Goal: Communication & Community: Participate in discussion

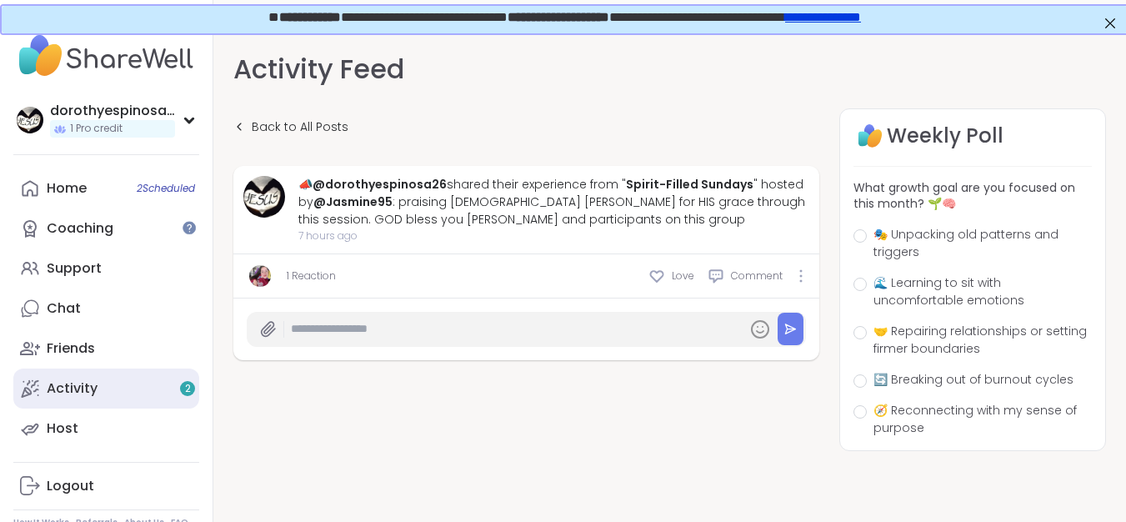
click at [108, 389] on link "Activity 2" at bounding box center [106, 389] width 186 height 40
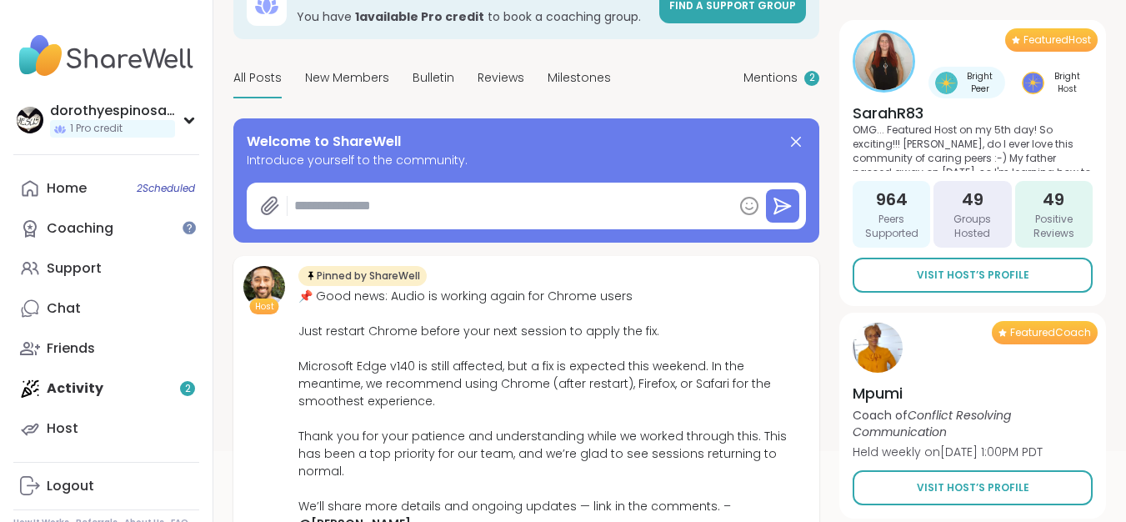
scroll to position [143, 0]
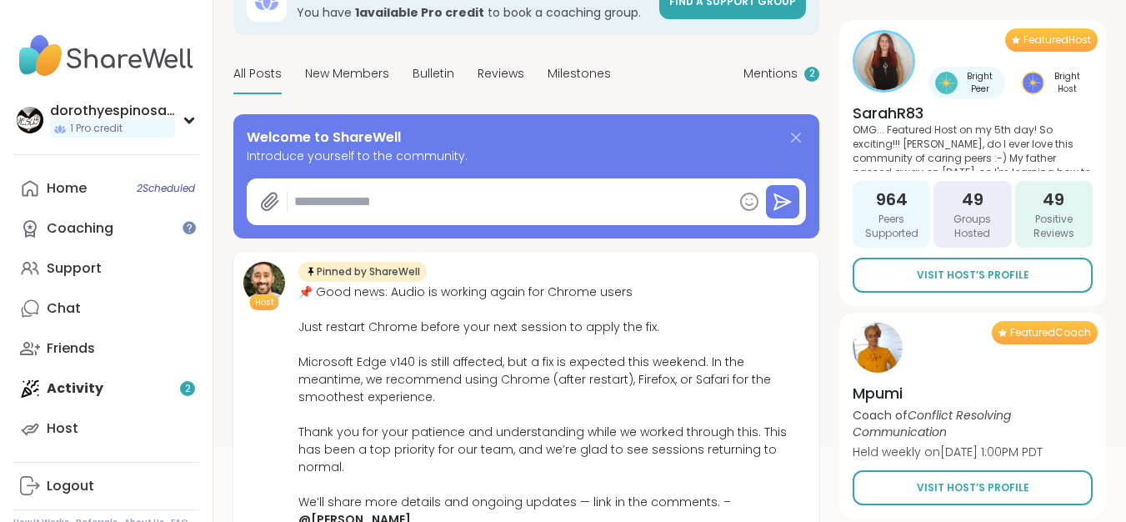
click at [796, 133] on icon at bounding box center [796, 138] width 20 height 20
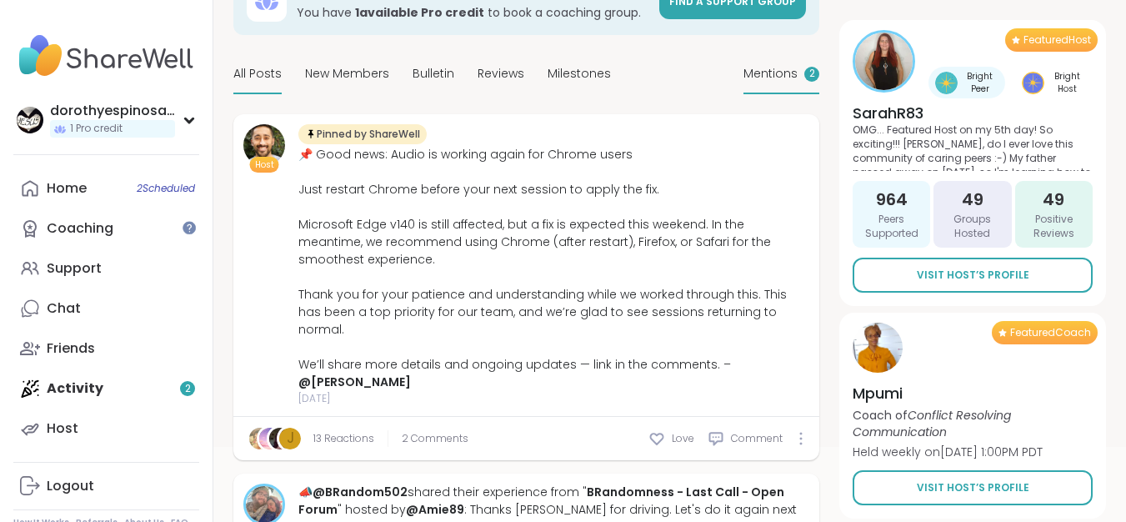
click at [787, 77] on span "Mentions" at bounding box center [771, 74] width 54 height 18
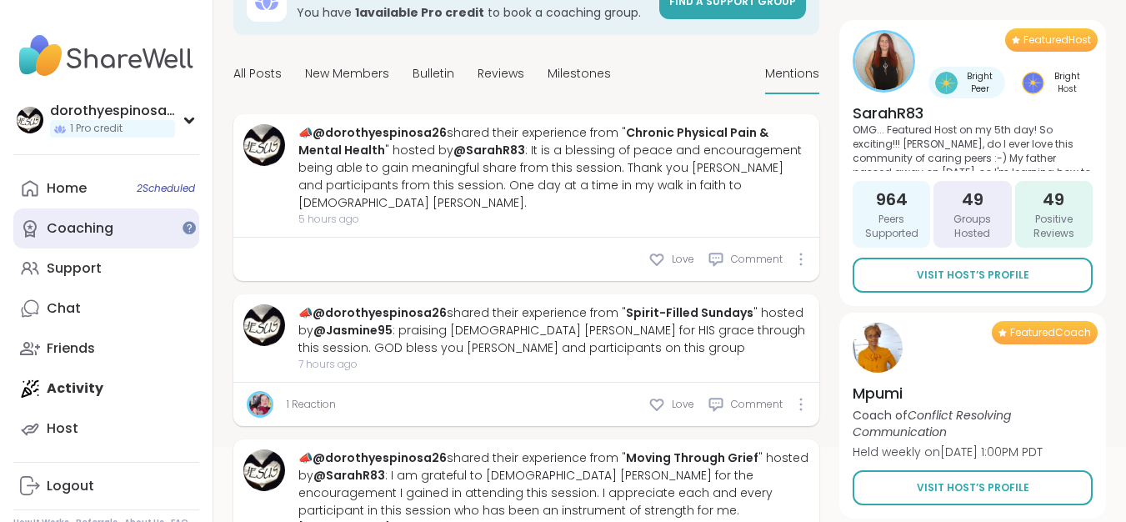
click at [125, 233] on link "Coaching" at bounding box center [106, 228] width 186 height 40
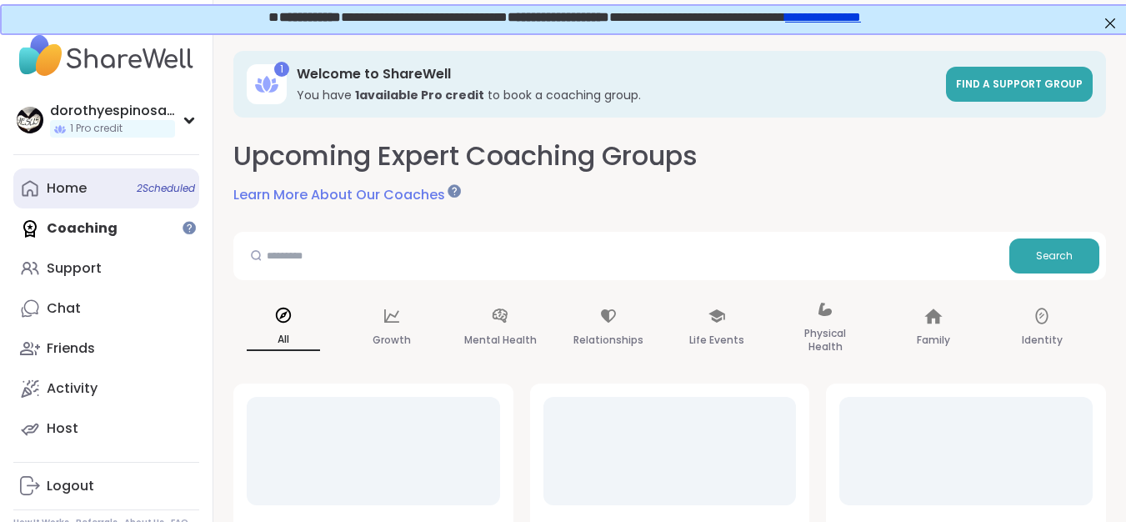
click at [100, 188] on link "Home 2 Scheduled" at bounding box center [106, 188] width 186 height 40
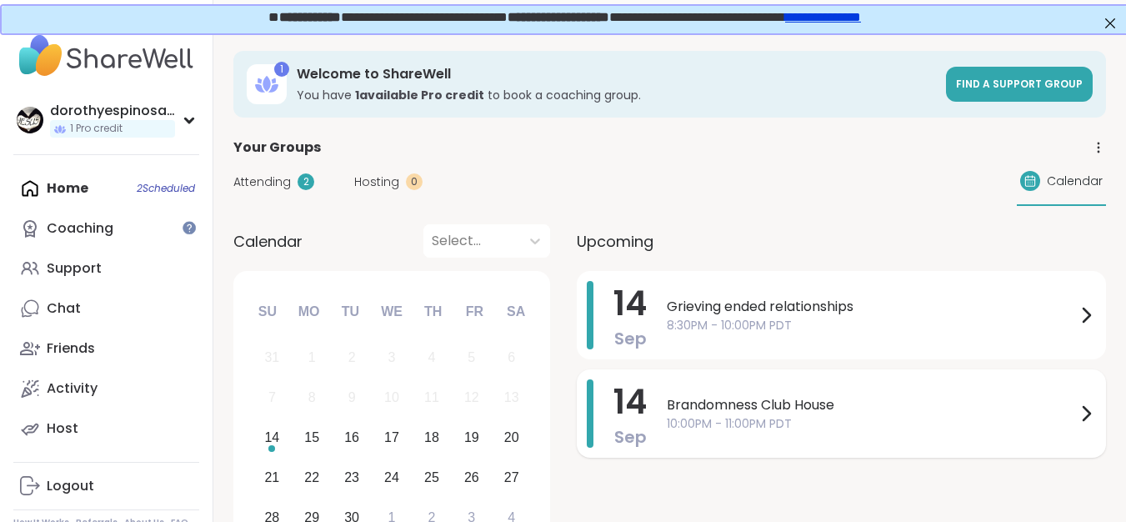
click at [756, 408] on span "Brandomness Club House" at bounding box center [871, 405] width 409 height 20
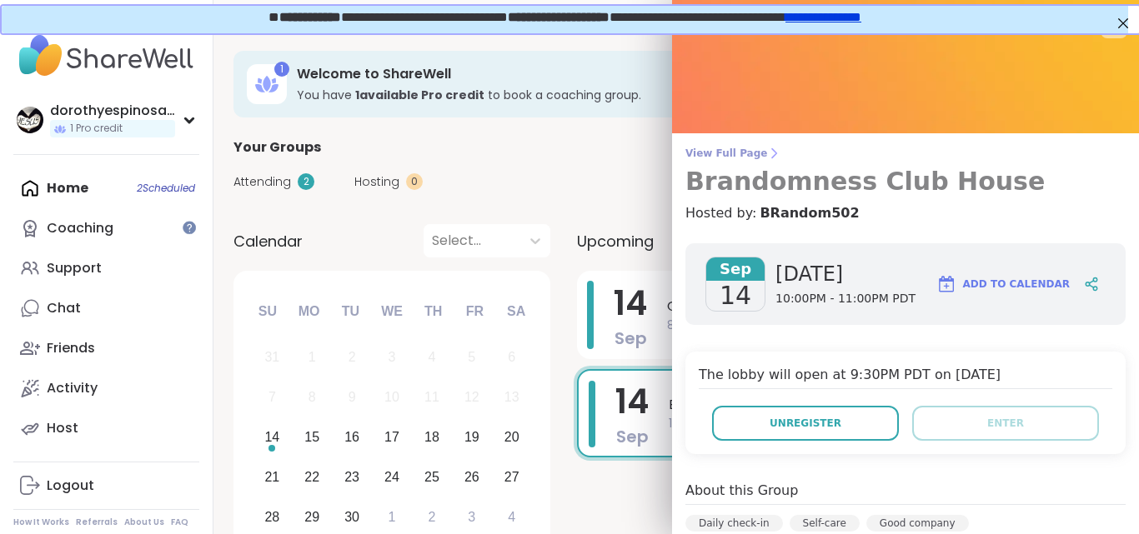
click at [870, 182] on h3 "Brandomness Club House" at bounding box center [905, 182] width 440 height 30
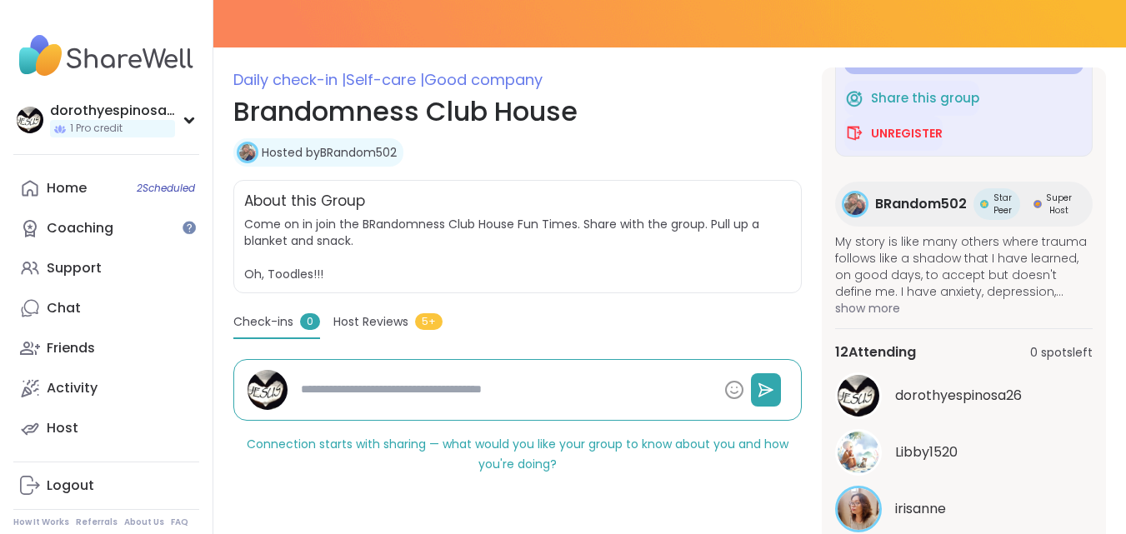
scroll to position [206, 0]
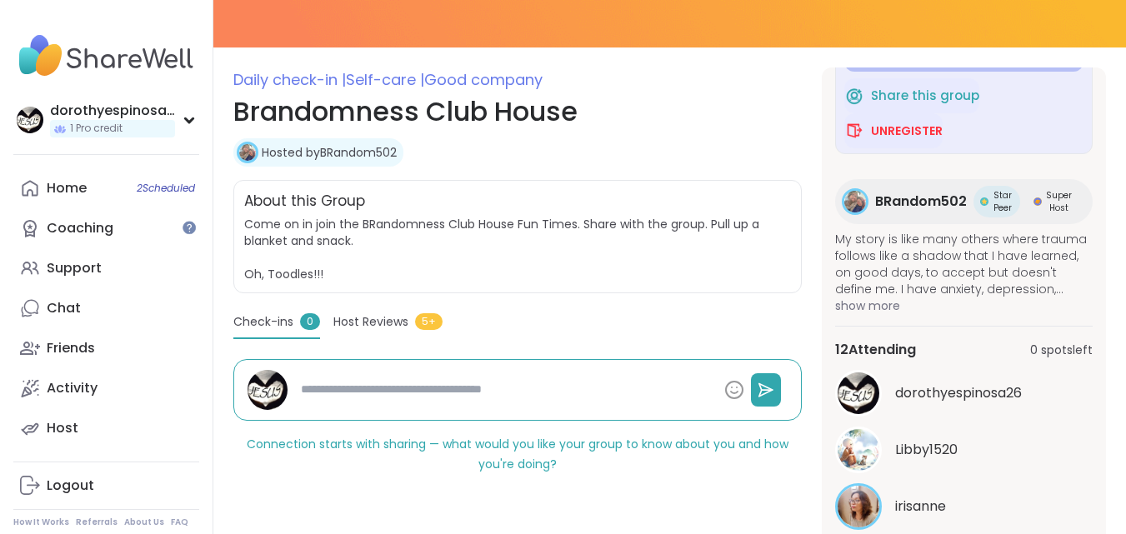
click at [892, 308] on span "show more" at bounding box center [964, 306] width 258 height 17
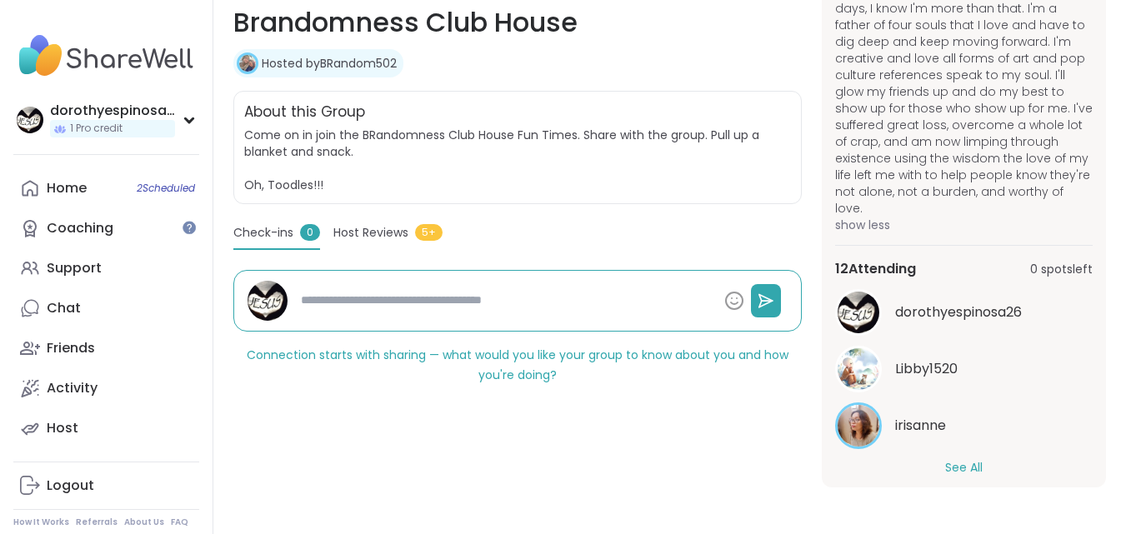
scroll to position [464, 0]
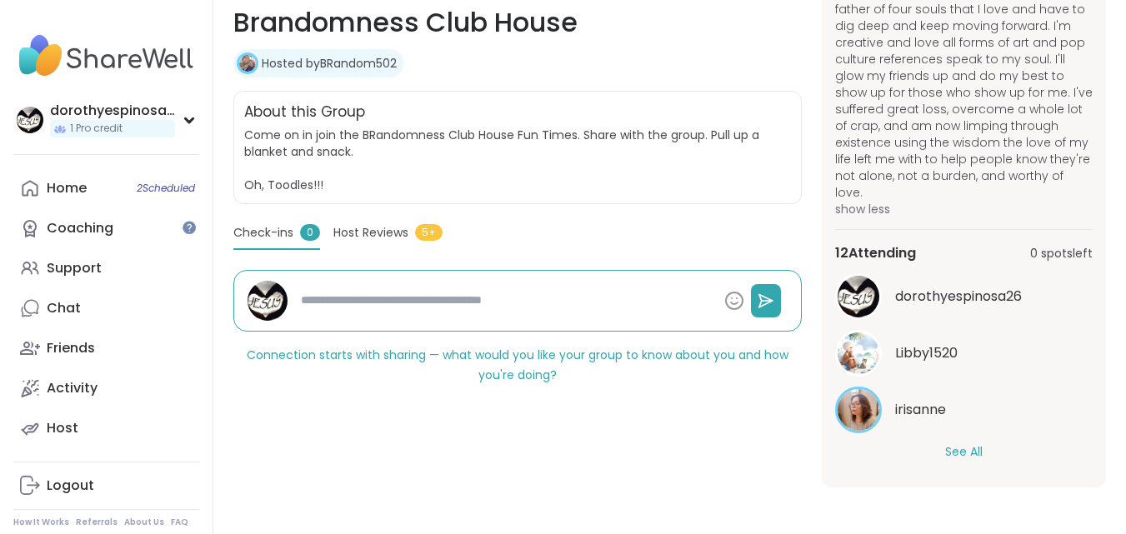
click at [966, 453] on button "See All" at bounding box center [964, 453] width 38 height 18
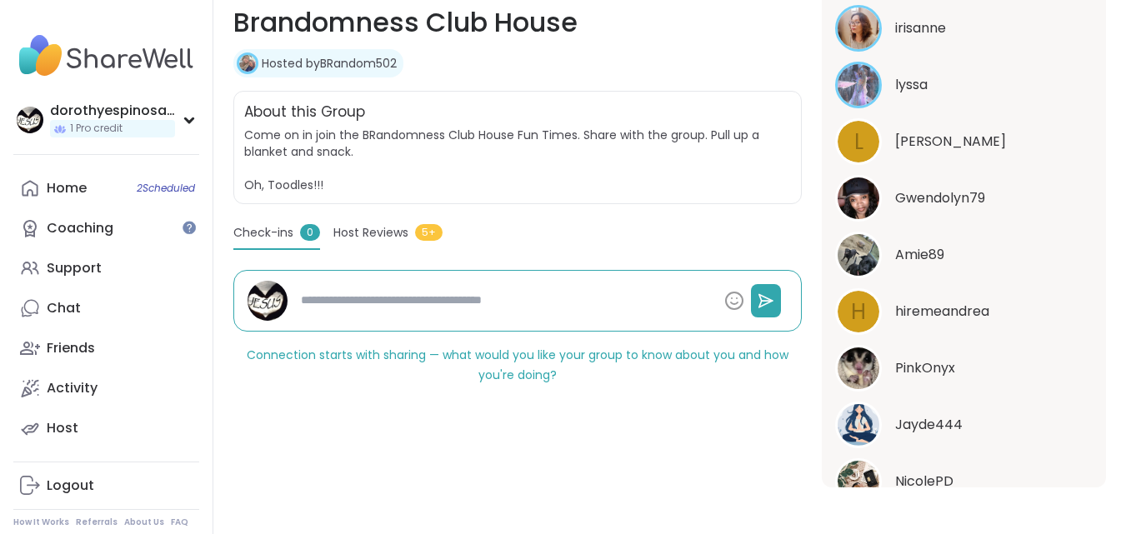
scroll to position [850, 0]
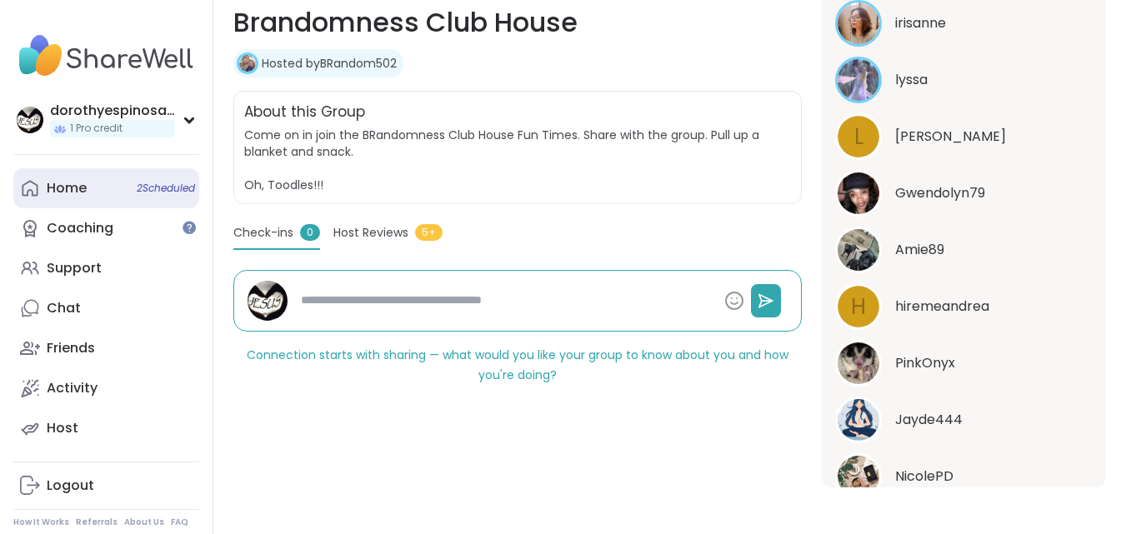
click at [105, 198] on link "Home 2 Scheduled" at bounding box center [106, 188] width 186 height 40
type textarea "*"
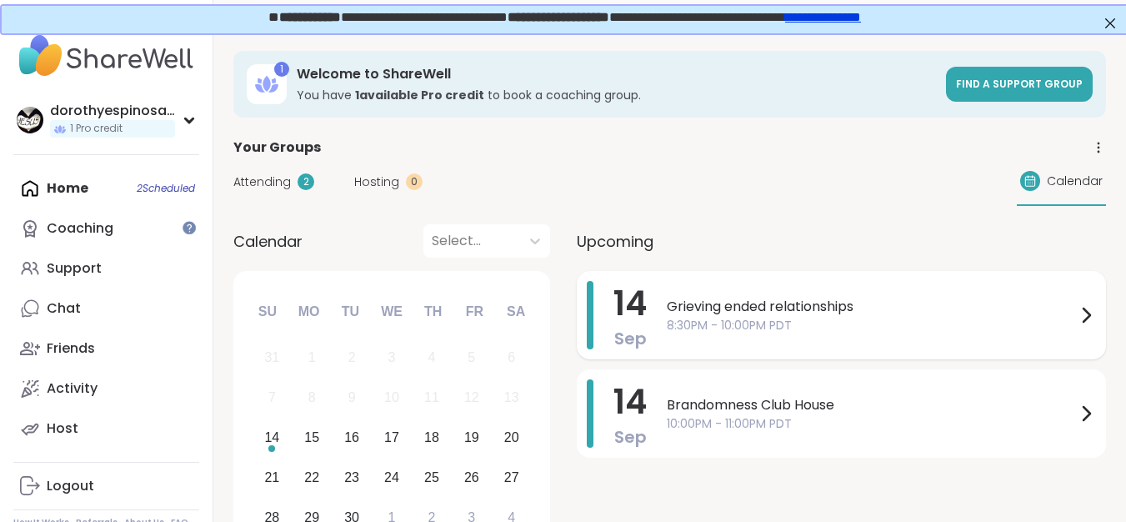
click at [716, 311] on span "Grieving ended relationships" at bounding box center [871, 307] width 409 height 20
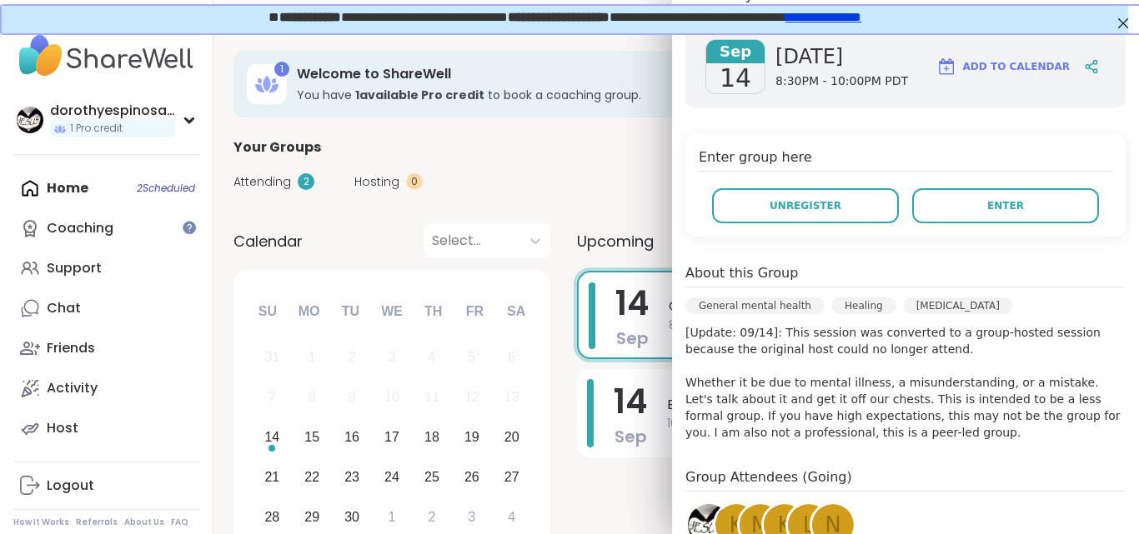
scroll to position [203, 0]
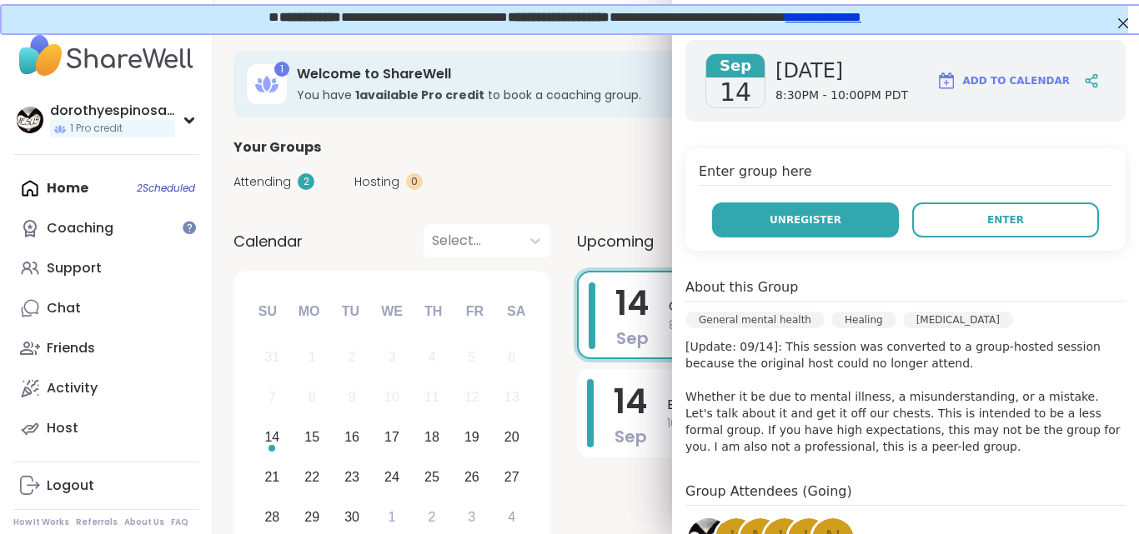
click at [810, 223] on span "Unregister" at bounding box center [806, 220] width 72 height 15
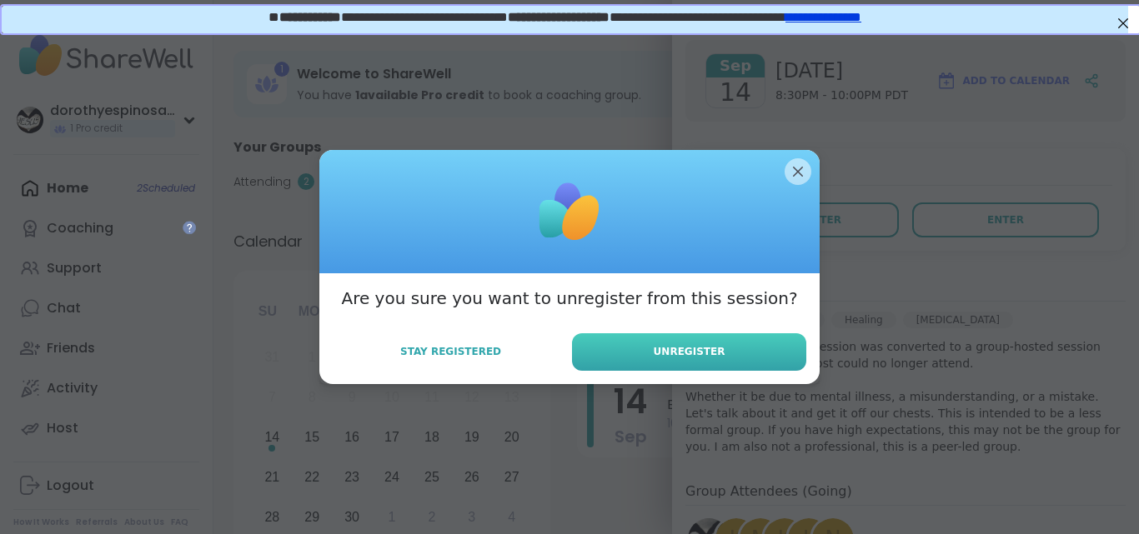
click at [720, 349] on button "Unregister" at bounding box center [689, 353] width 234 height 38
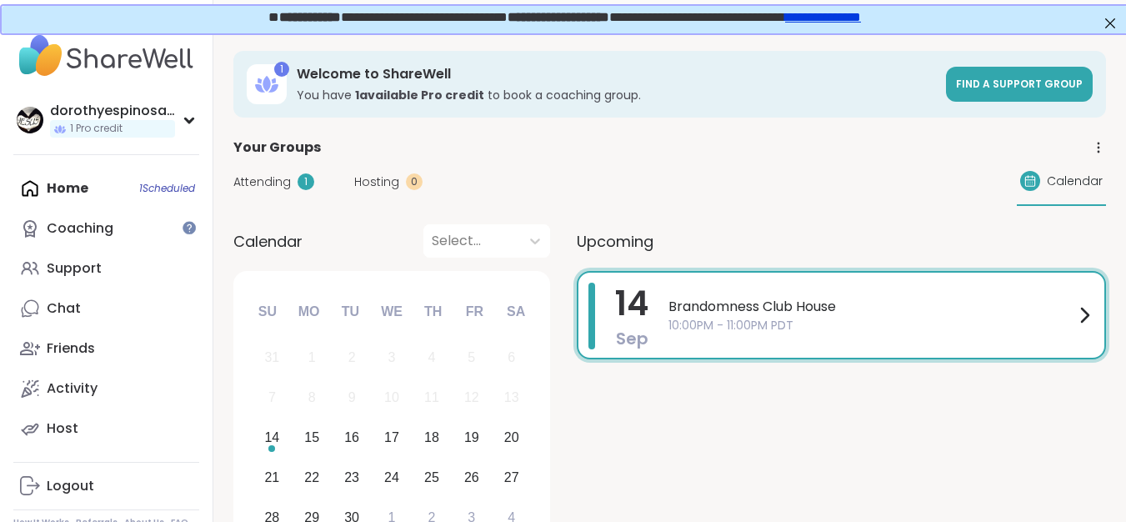
click at [157, 188] on div "Home 1 Scheduled Coaching Support Chat Friends Activity Host" at bounding box center [106, 308] width 186 height 280
click at [66, 184] on div "Home 1 Scheduled Coaching Support Chat Friends Activity Host" at bounding box center [106, 308] width 186 height 280
click at [772, 317] on span "10:00PM - 11:00PM PDT" at bounding box center [872, 326] width 406 height 18
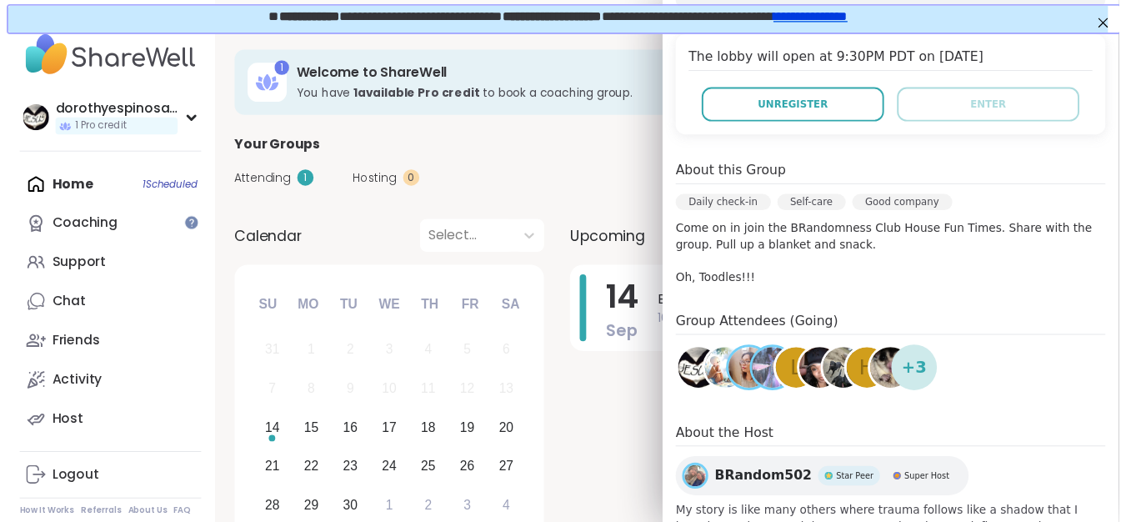
scroll to position [273, 0]
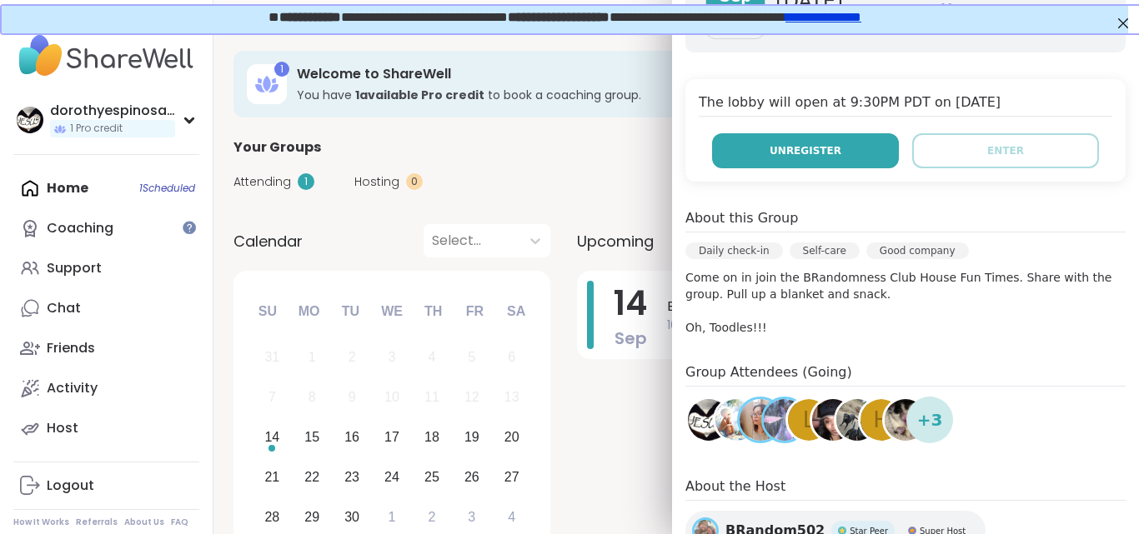
click at [830, 148] on button "Unregister" at bounding box center [805, 150] width 187 height 35
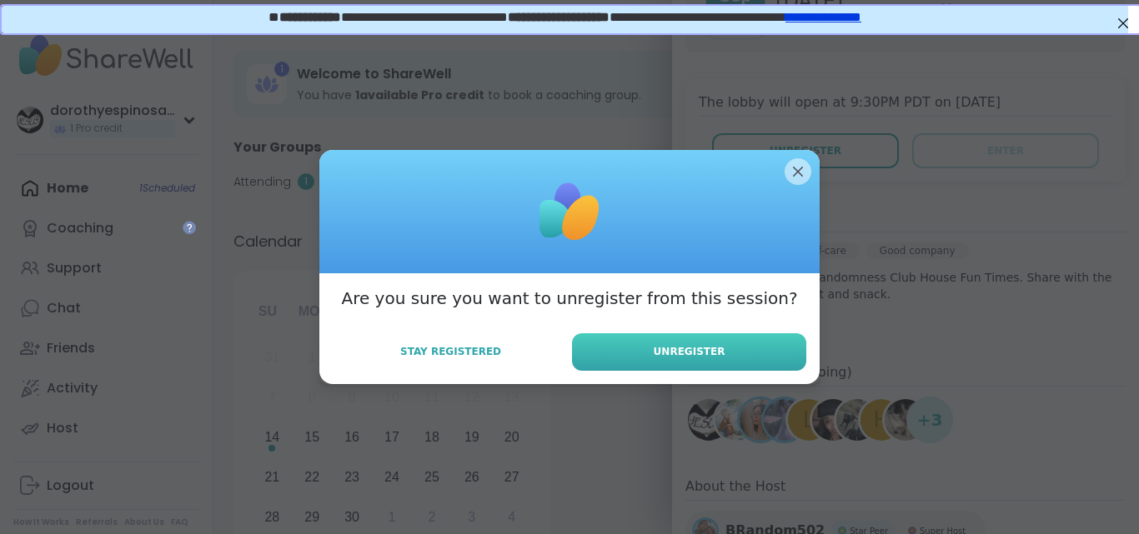
click at [705, 344] on button "Unregister" at bounding box center [689, 353] width 234 height 38
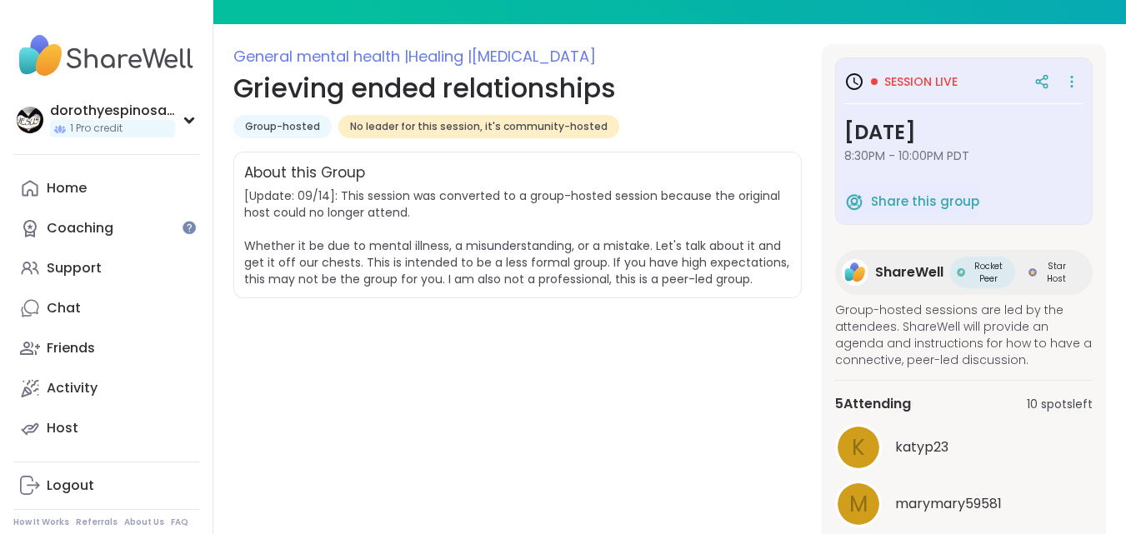
scroll to position [85, 0]
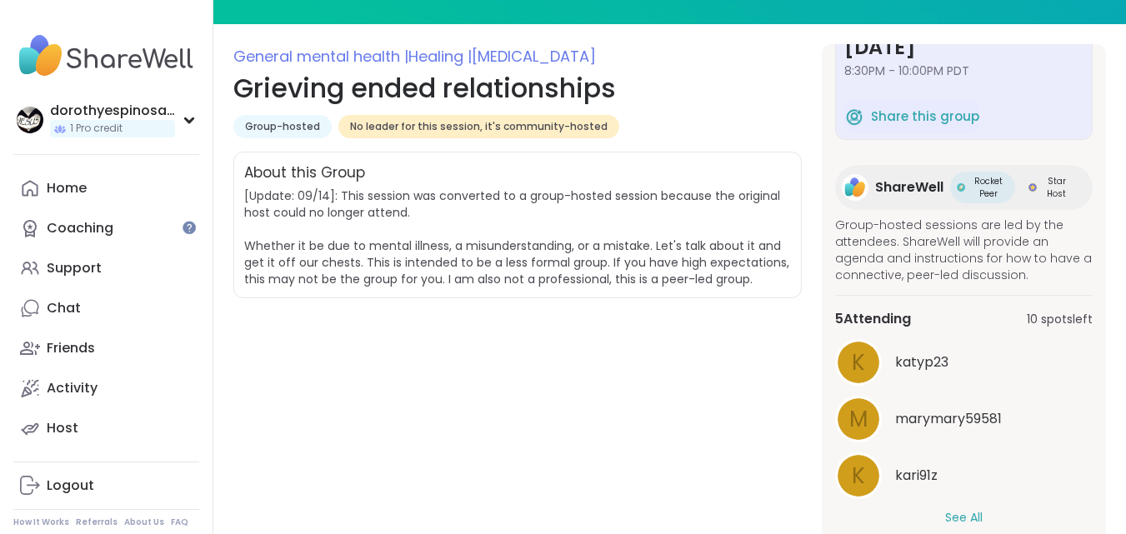
click at [959, 511] on button "See All" at bounding box center [964, 518] width 38 height 18
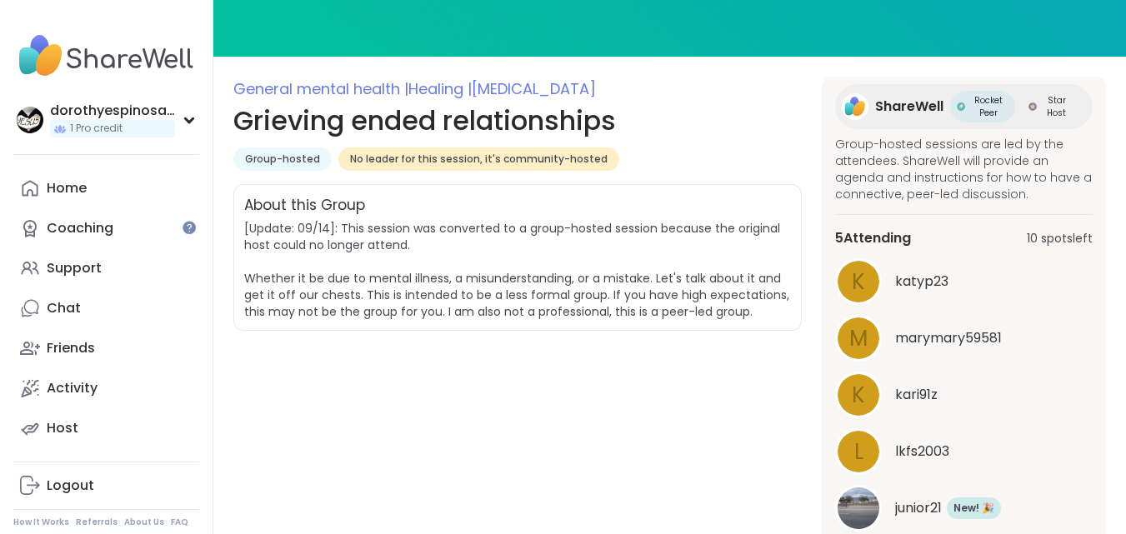
scroll to position [217, 0]
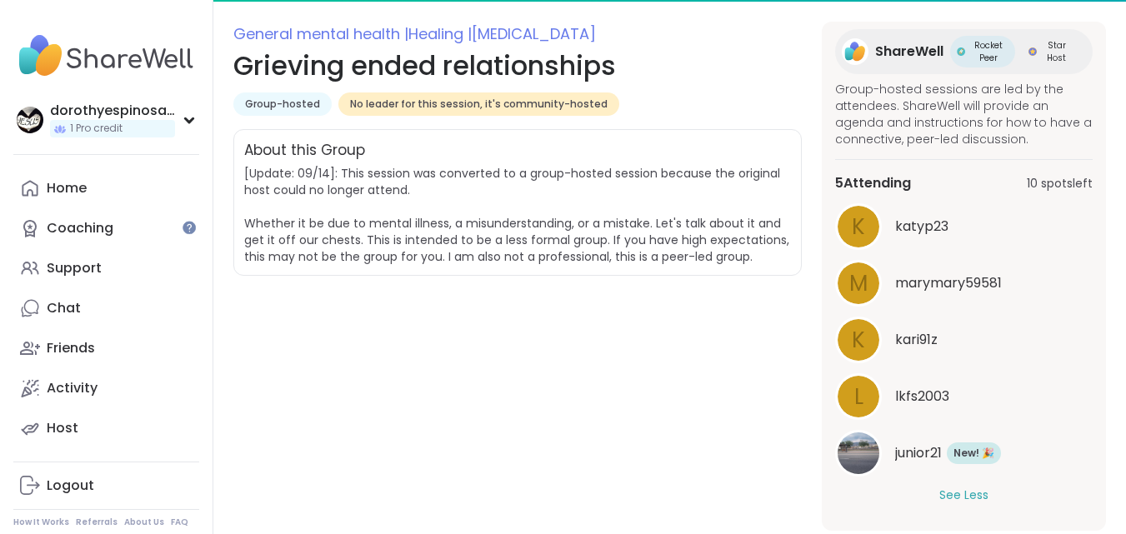
click at [577, 65] on h1 "Grieving ended relationships" at bounding box center [517, 66] width 569 height 40
click at [117, 201] on link "Home" at bounding box center [106, 188] width 186 height 40
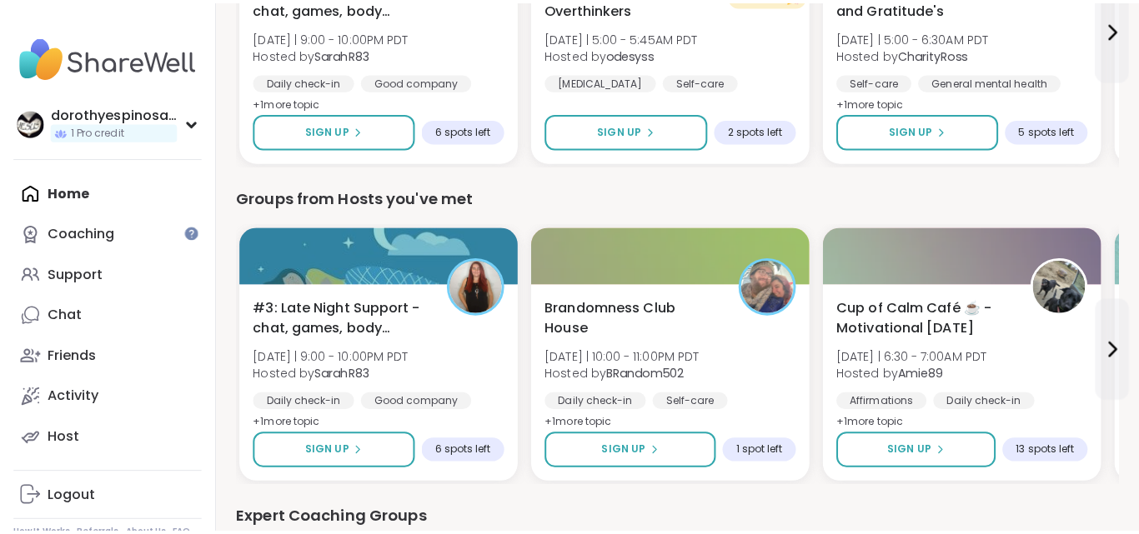
scroll to position [345, 0]
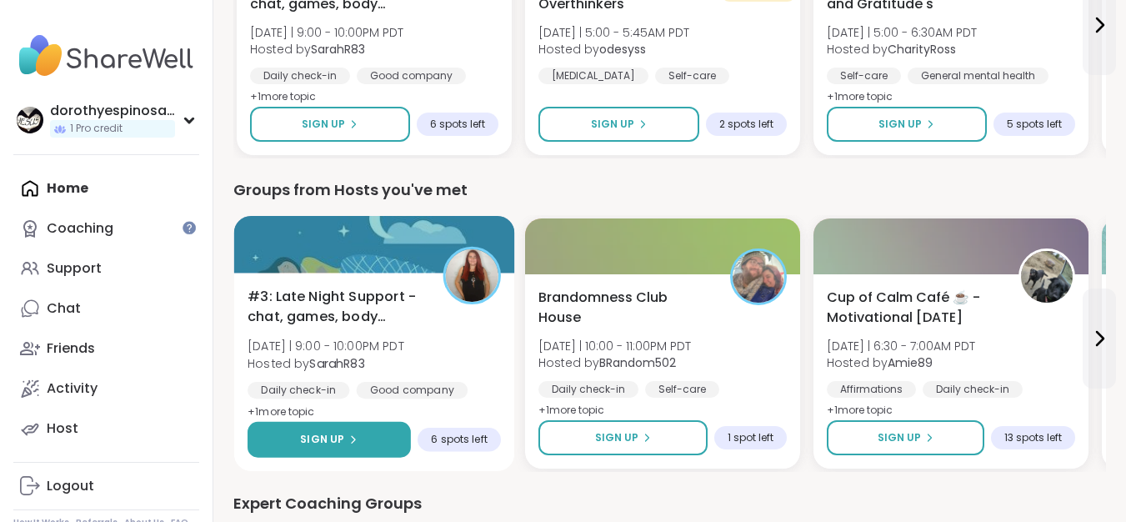
click at [313, 430] on button "Sign Up" at bounding box center [329, 440] width 163 height 36
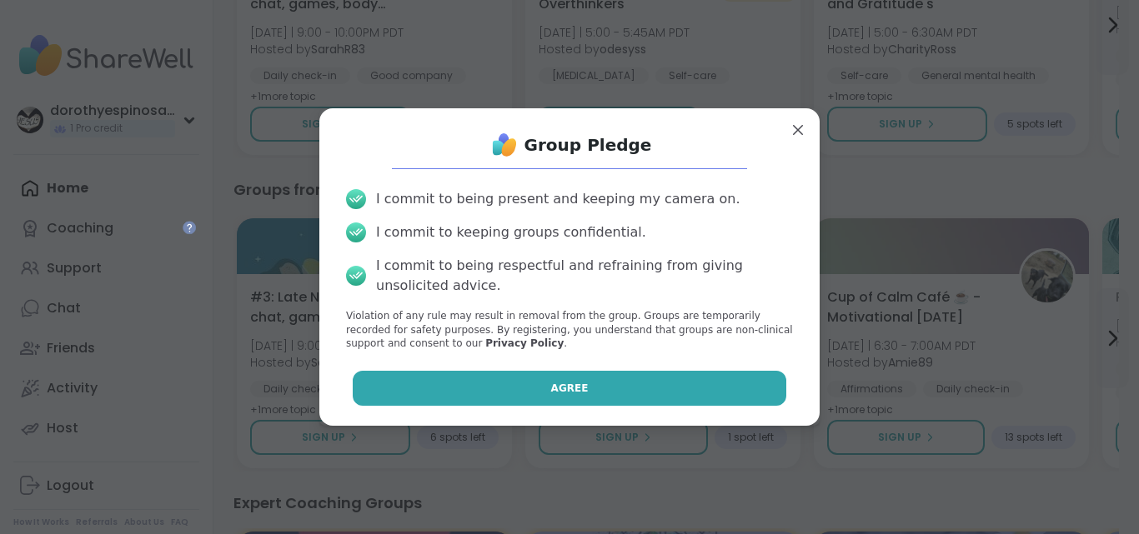
click at [532, 379] on button "Agree" at bounding box center [570, 388] width 434 height 35
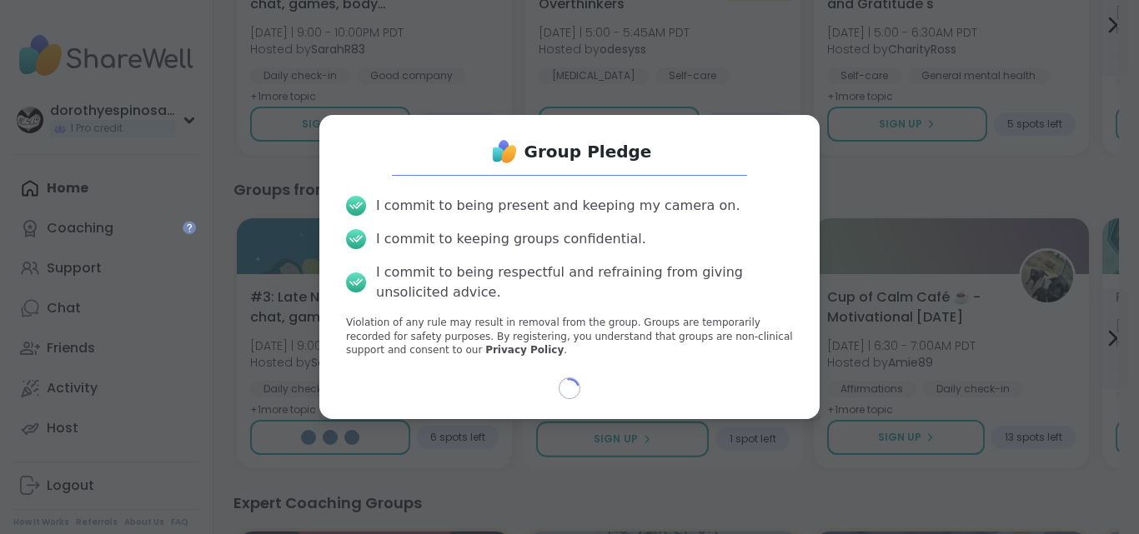
select select "**"
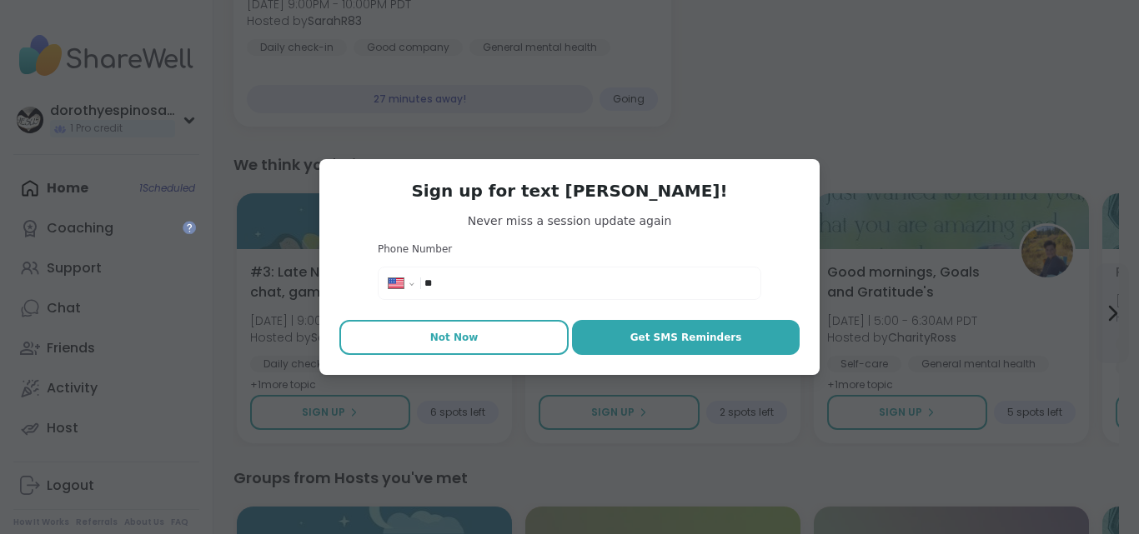
click at [468, 330] on span "Not Now" at bounding box center [454, 337] width 48 height 15
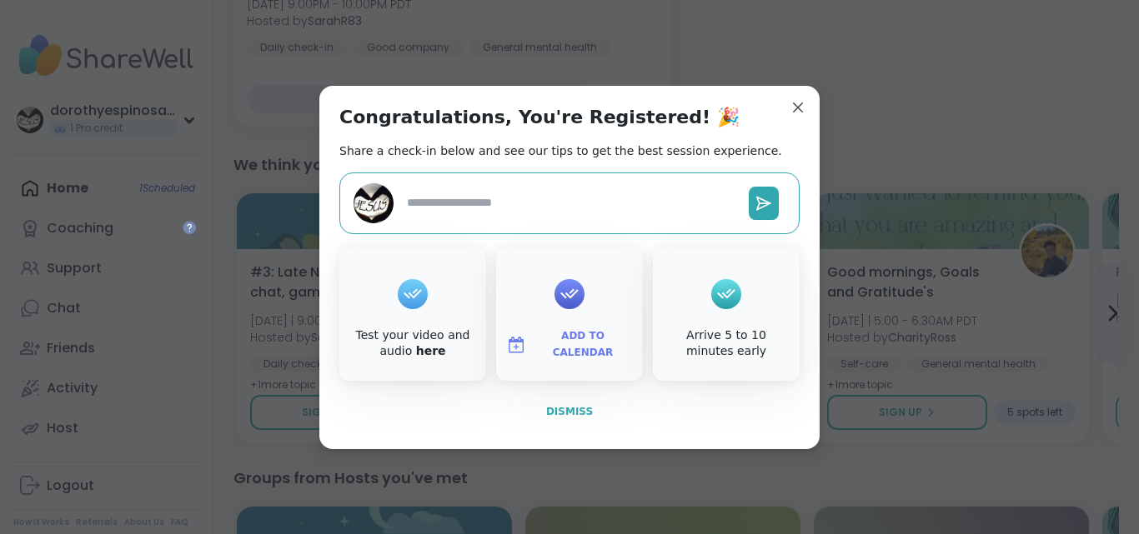
click at [557, 401] on button "Dismiss" at bounding box center [569, 411] width 460 height 35
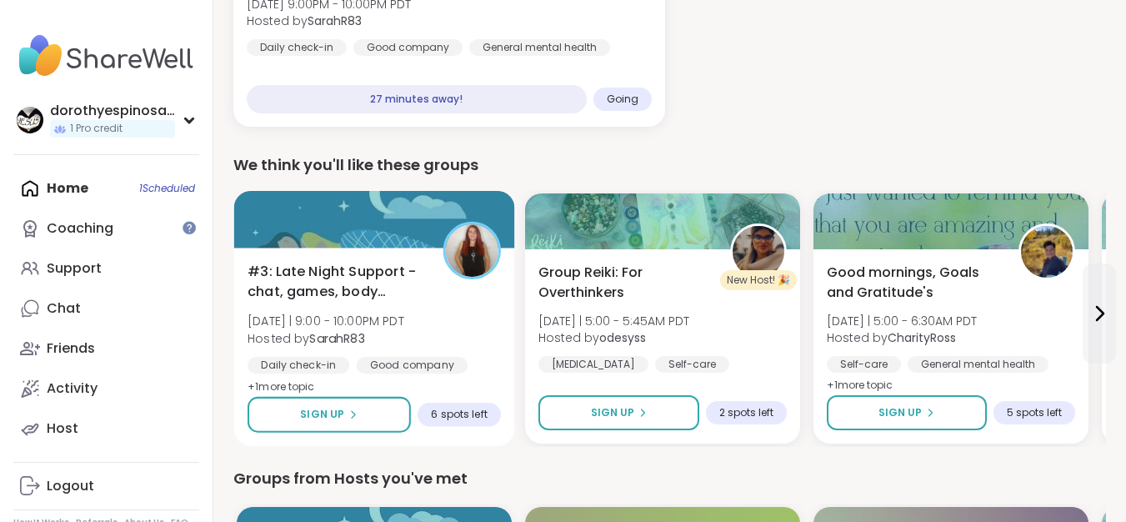
click at [394, 265] on span "#3: Late Night Support - chat, games, body double" at bounding box center [336, 282] width 177 height 41
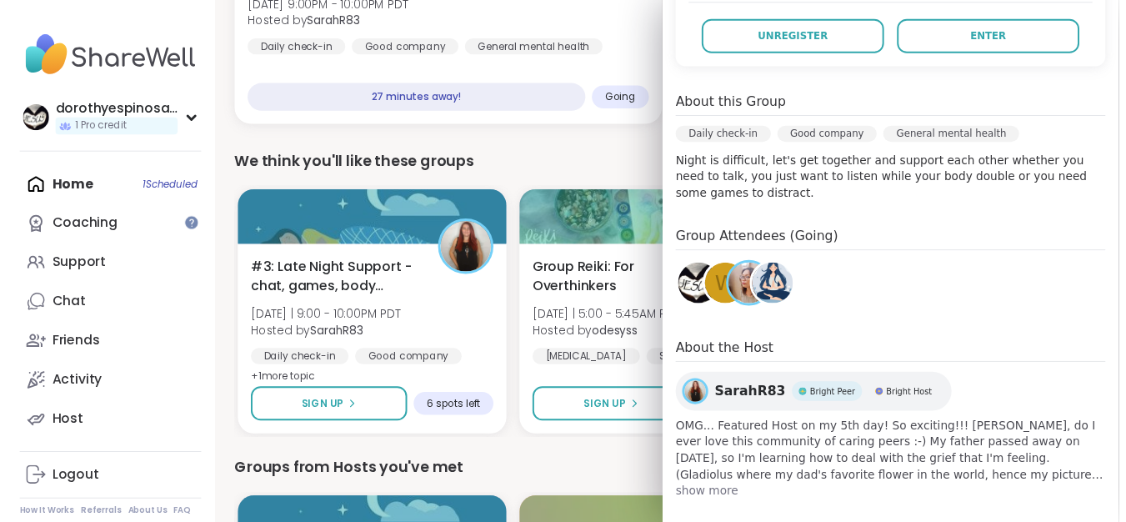
scroll to position [433, 0]
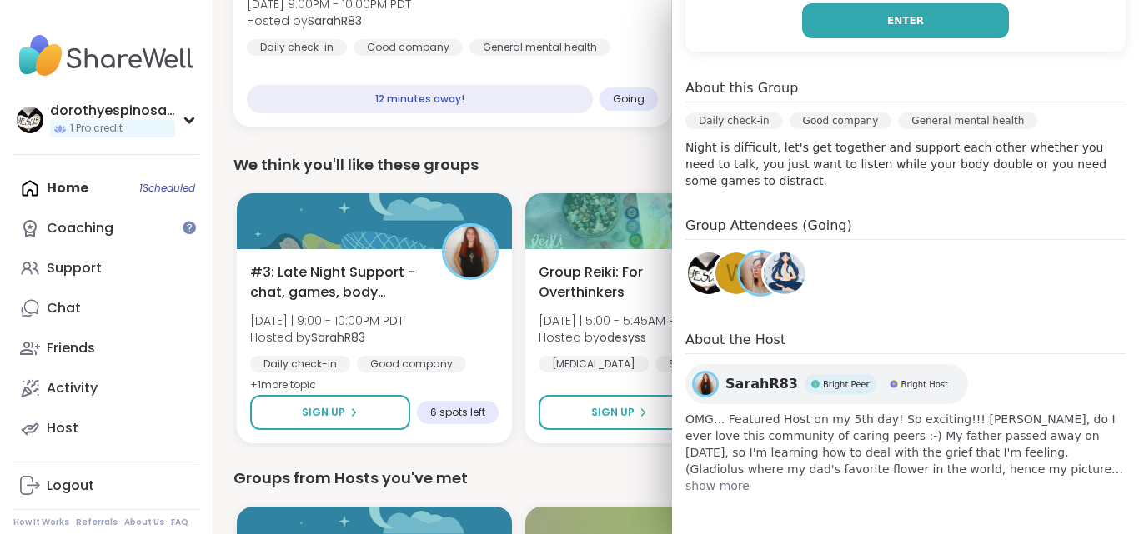
click at [912, 17] on button "Enter" at bounding box center [905, 20] width 207 height 35
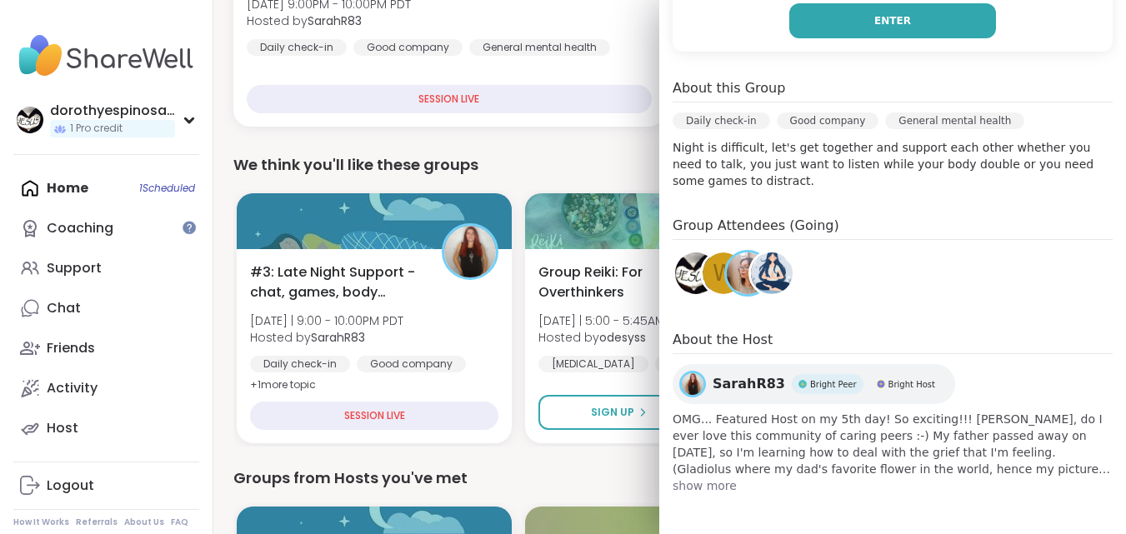
click at [925, 27] on button "Enter" at bounding box center [893, 20] width 207 height 35
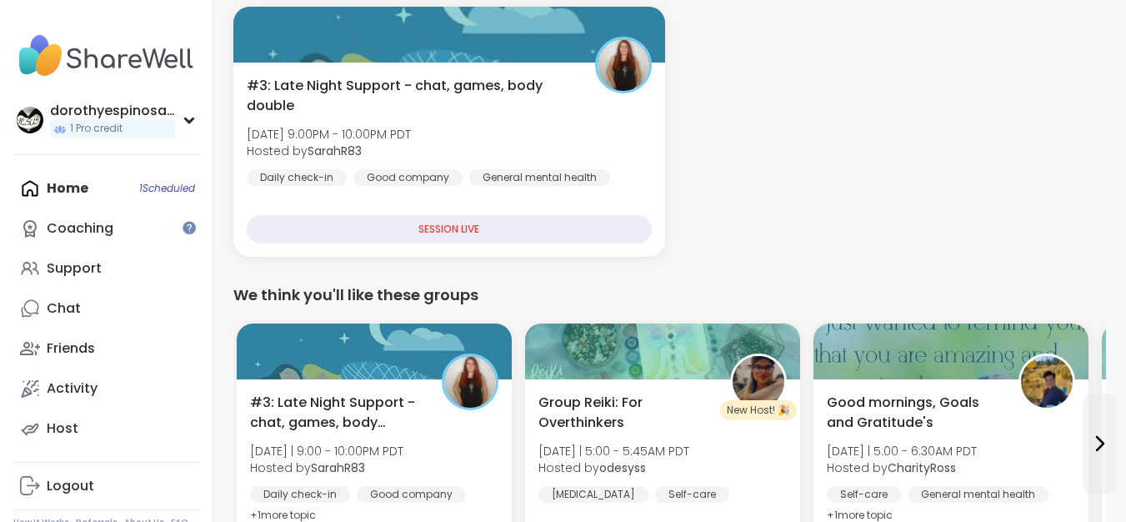
scroll to position [229, 0]
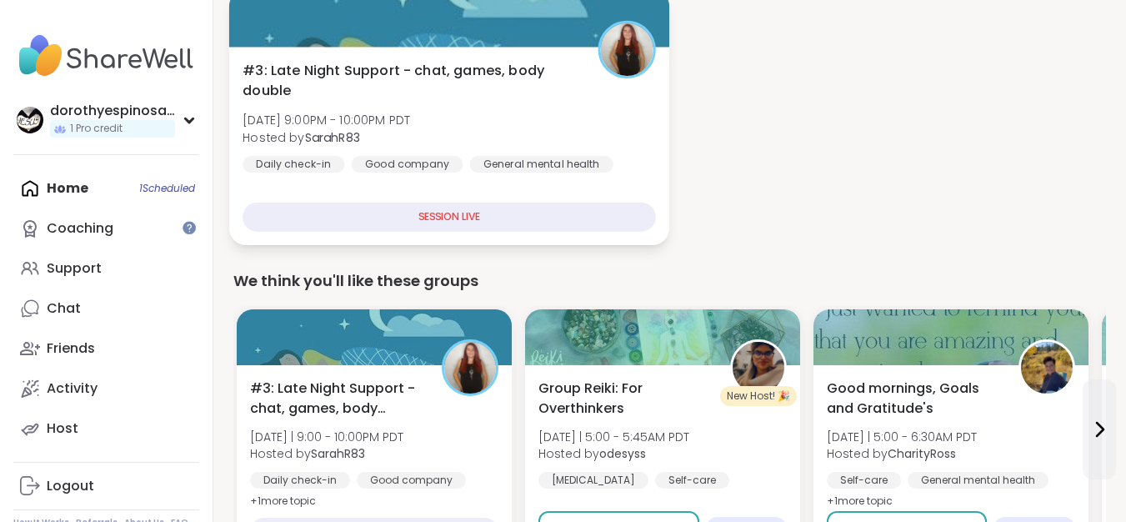
click at [512, 80] on span "#3: Late Night Support - chat, games, body double" at bounding box center [411, 81] width 336 height 41
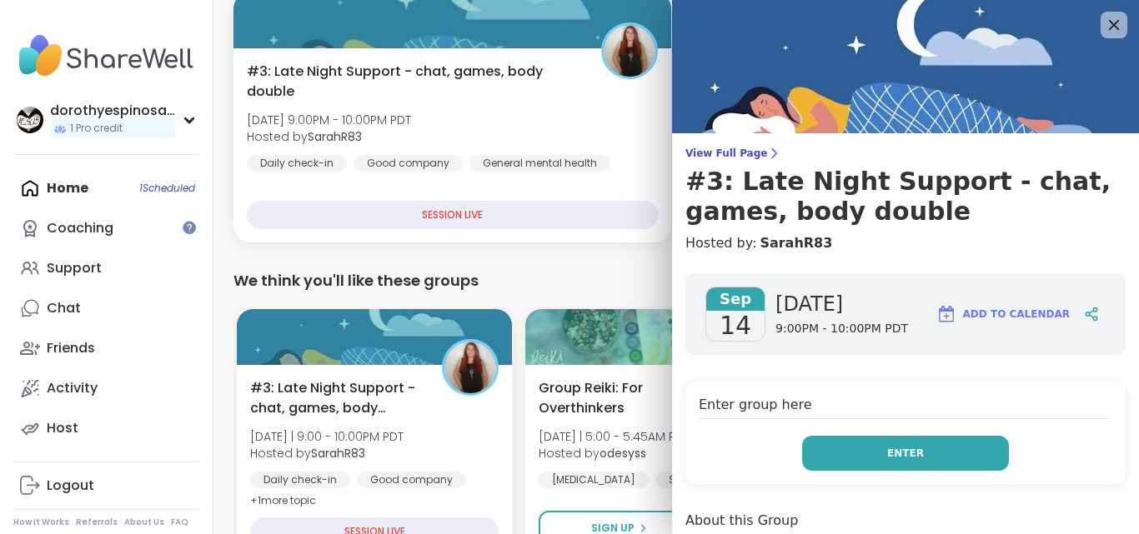
click at [904, 448] on button "Enter" at bounding box center [905, 453] width 207 height 35
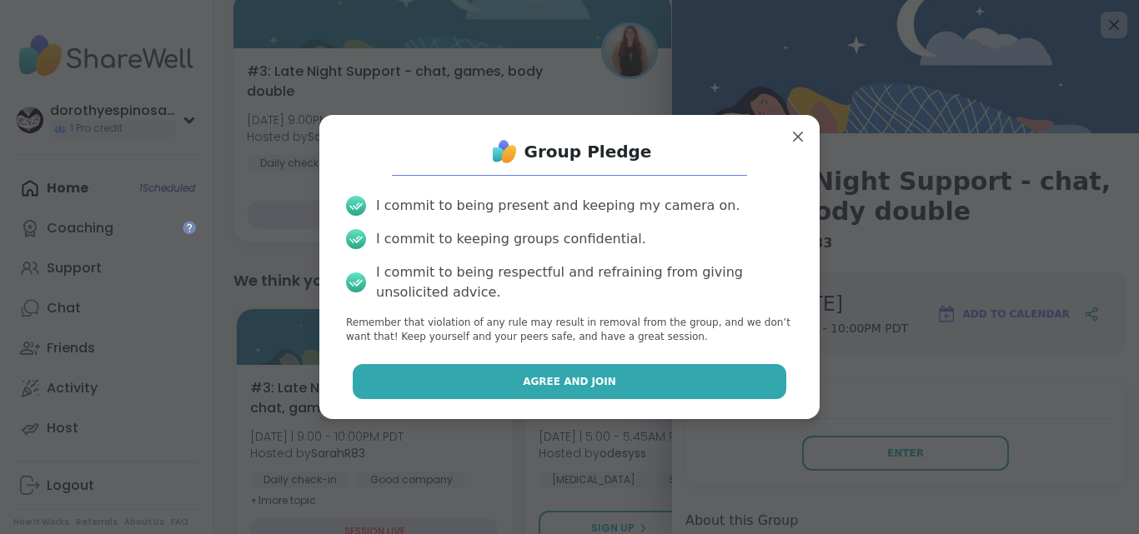
click at [648, 383] on button "Agree and Join" at bounding box center [570, 381] width 434 height 35
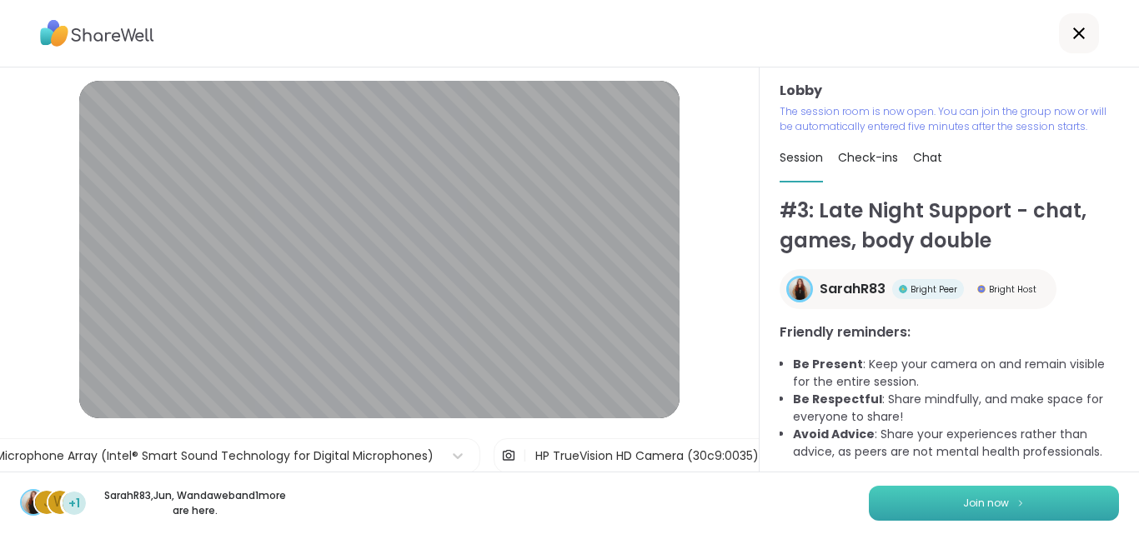
click at [996, 505] on button "Join now" at bounding box center [994, 503] width 250 height 35
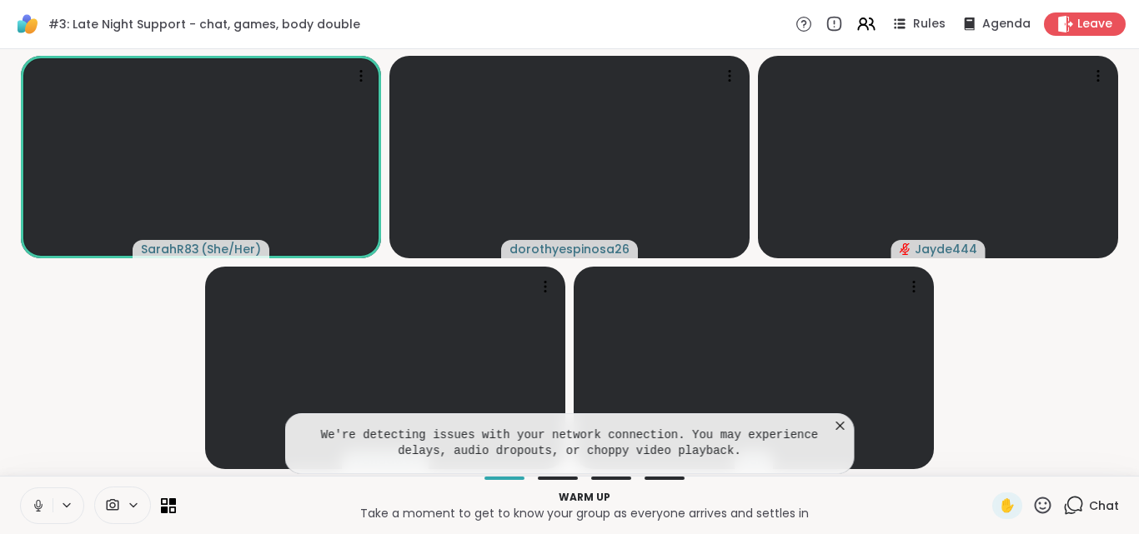
click at [36, 499] on icon at bounding box center [38, 506] width 15 height 15
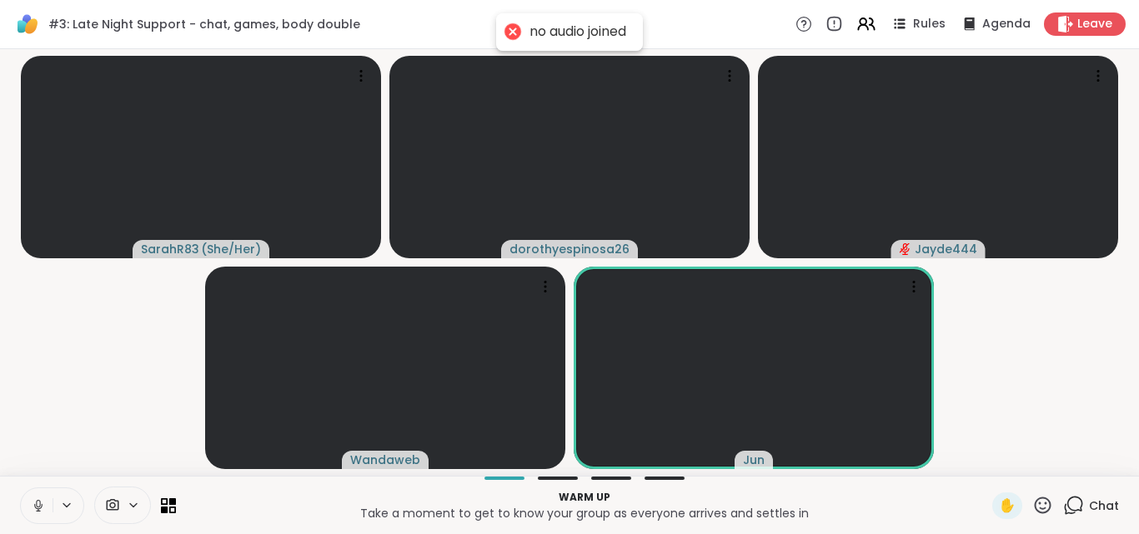
click at [36, 501] on icon at bounding box center [38, 506] width 15 height 15
click at [40, 502] on icon at bounding box center [38, 502] width 5 height 7
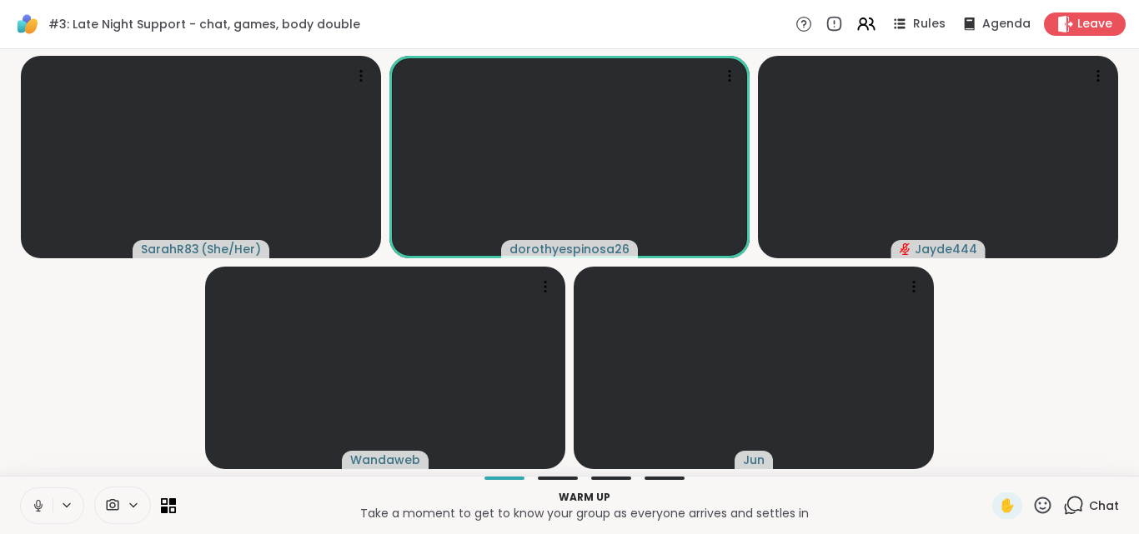
click at [40, 502] on icon at bounding box center [38, 504] width 4 height 8
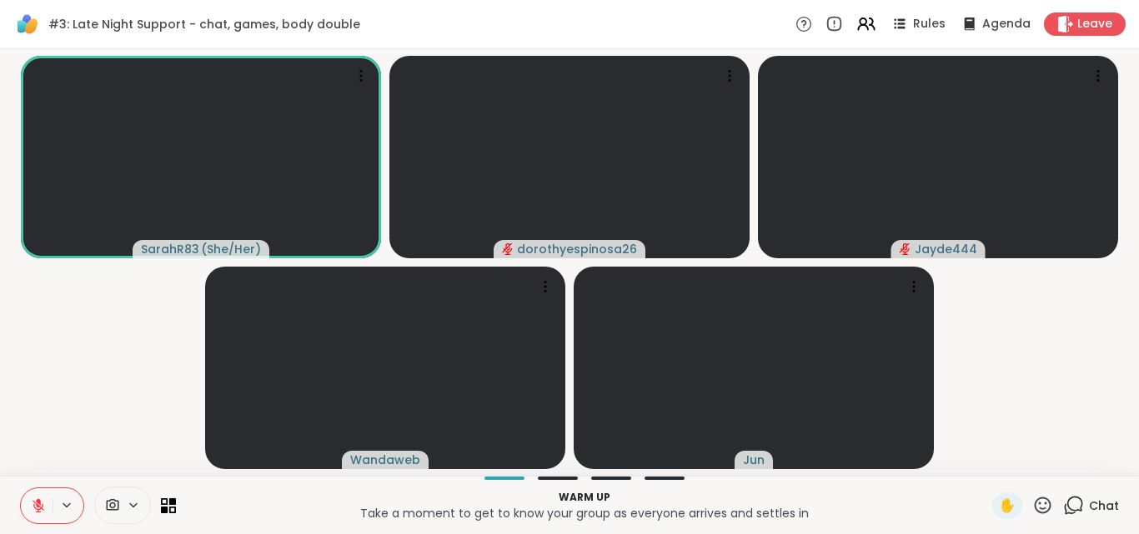
click at [38, 502] on icon at bounding box center [38, 502] width 5 height 7
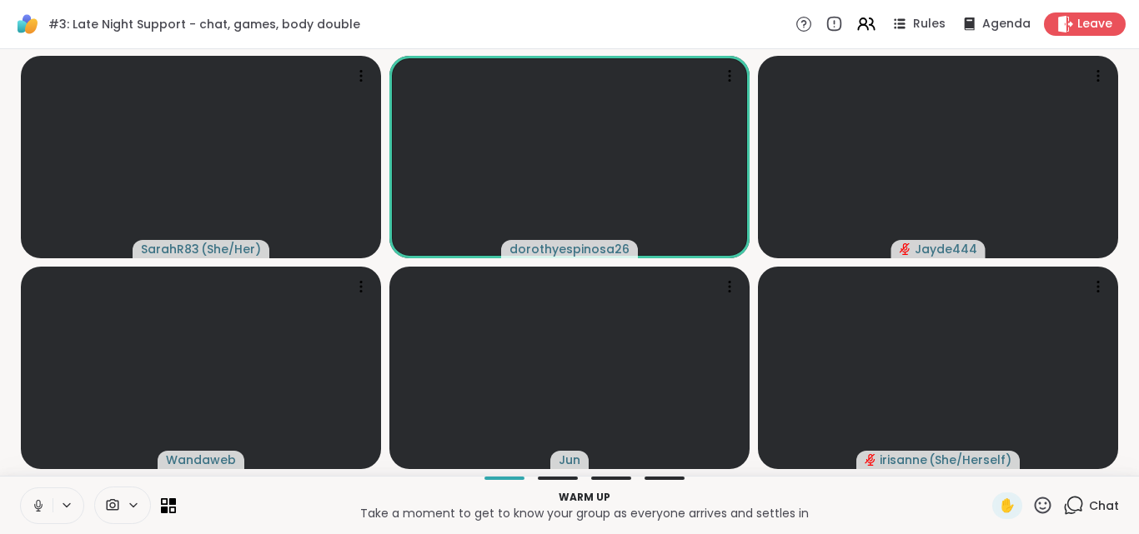
click at [39, 503] on icon at bounding box center [38, 506] width 15 height 15
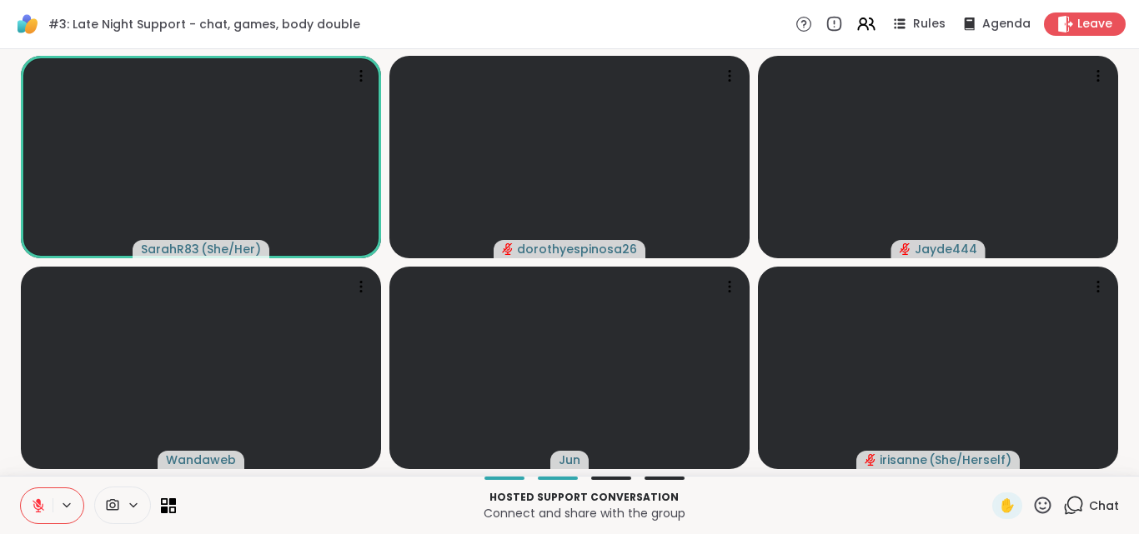
click at [39, 506] on icon at bounding box center [39, 506] width 12 height 12
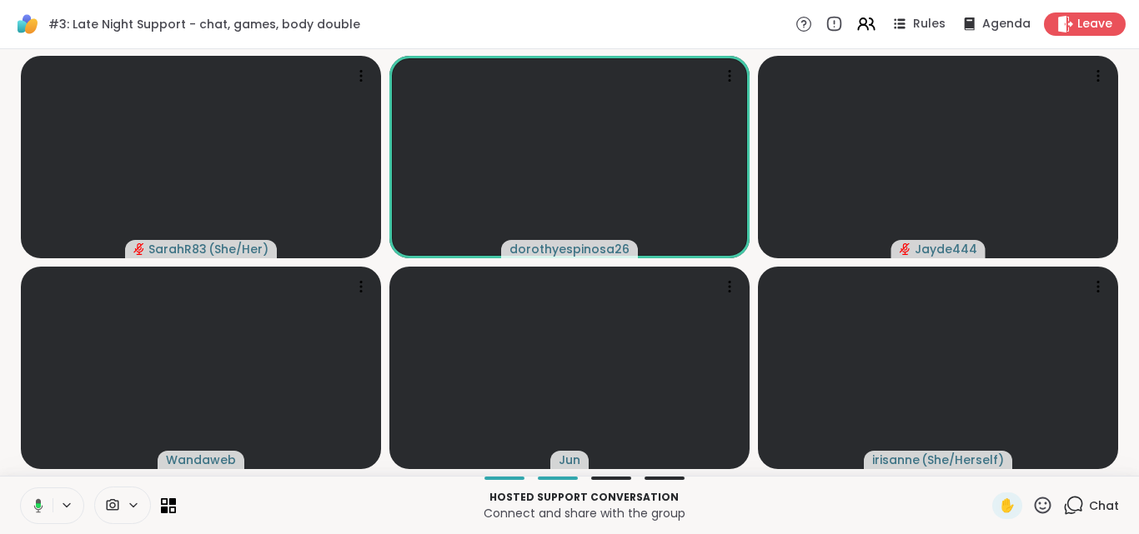
click at [43, 504] on icon at bounding box center [35, 506] width 15 height 15
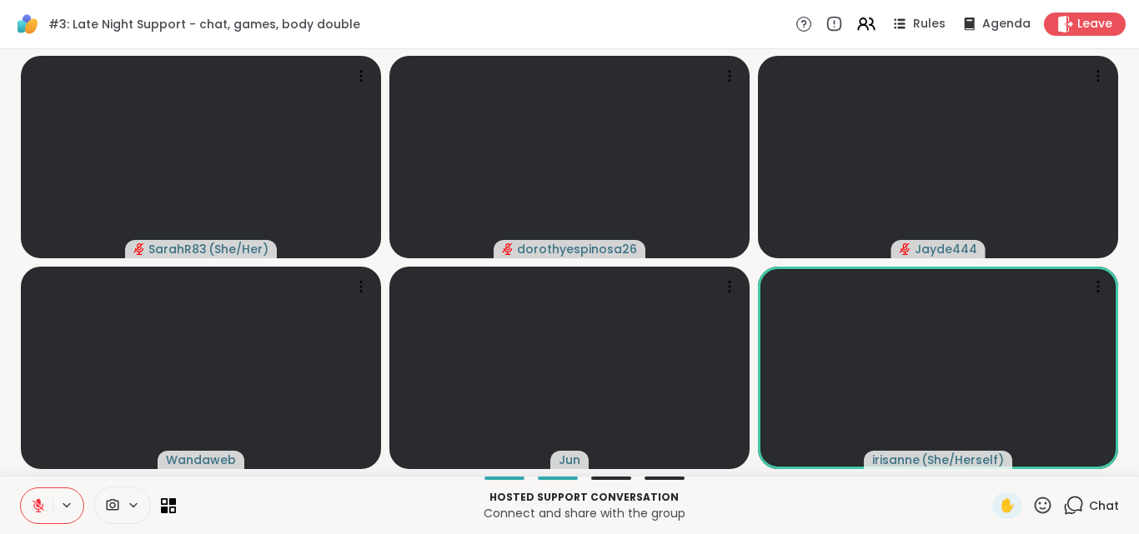
click at [43, 504] on icon at bounding box center [39, 506] width 12 height 12
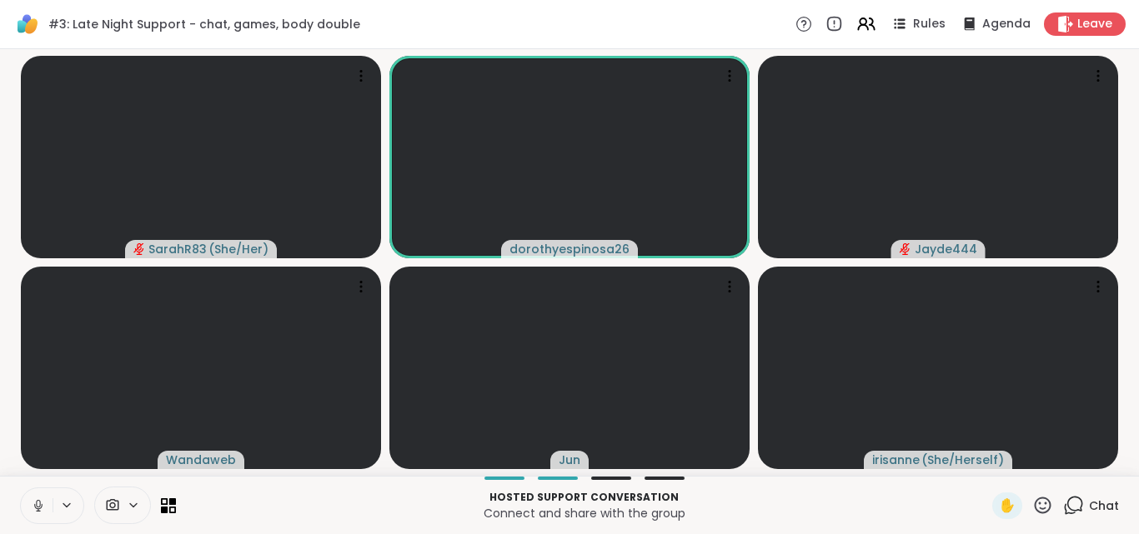
click at [43, 504] on icon at bounding box center [38, 506] width 15 height 15
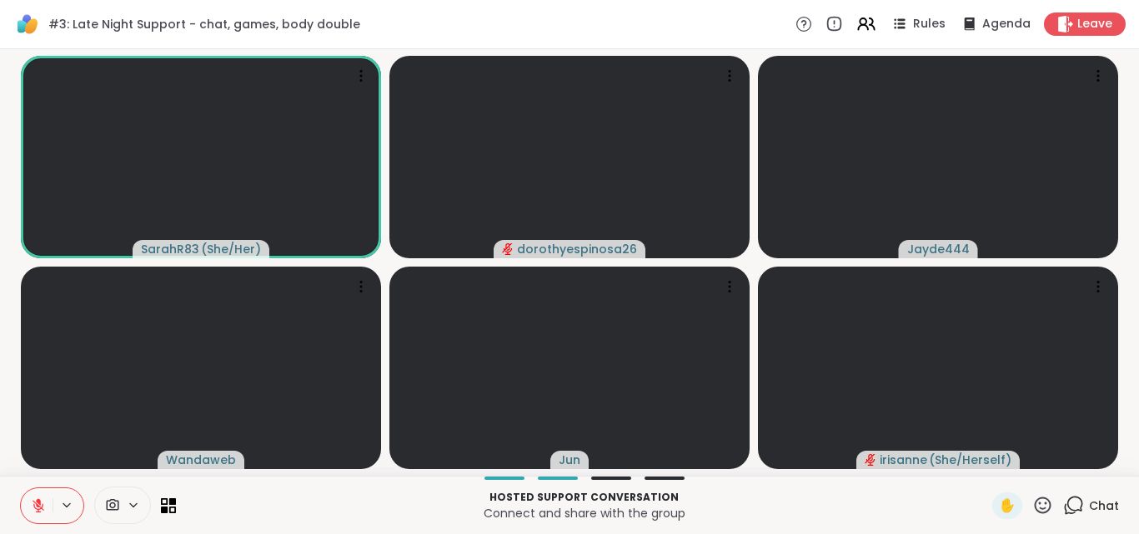
click at [43, 504] on icon at bounding box center [39, 506] width 12 height 12
click at [1032, 506] on icon at bounding box center [1042, 505] width 21 height 21
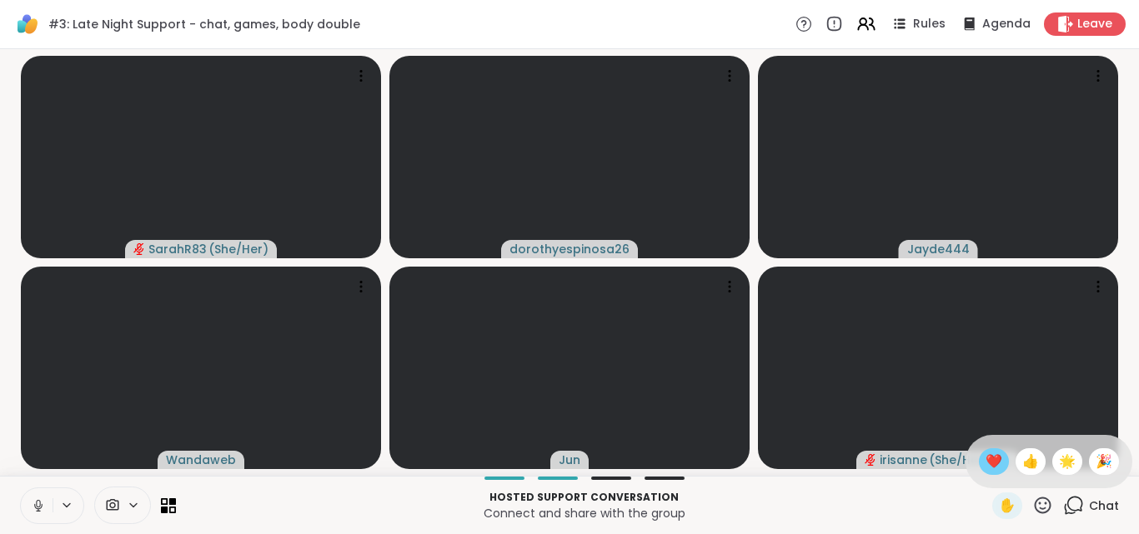
click at [986, 459] on span "❤️" at bounding box center [994, 462] width 17 height 20
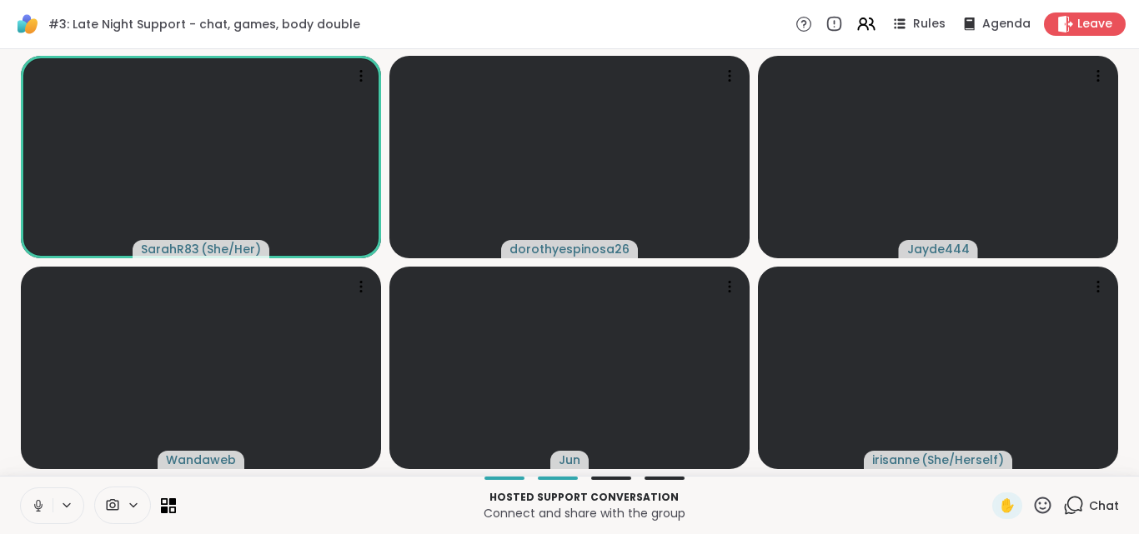
click at [38, 512] on icon at bounding box center [38, 506] width 15 height 15
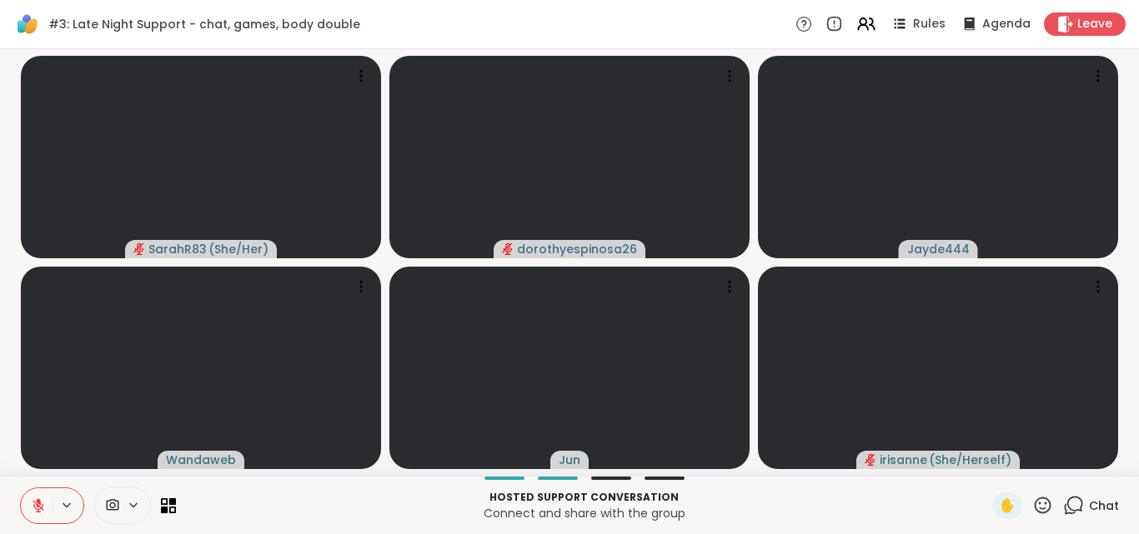
click at [37, 499] on icon at bounding box center [38, 506] width 15 height 15
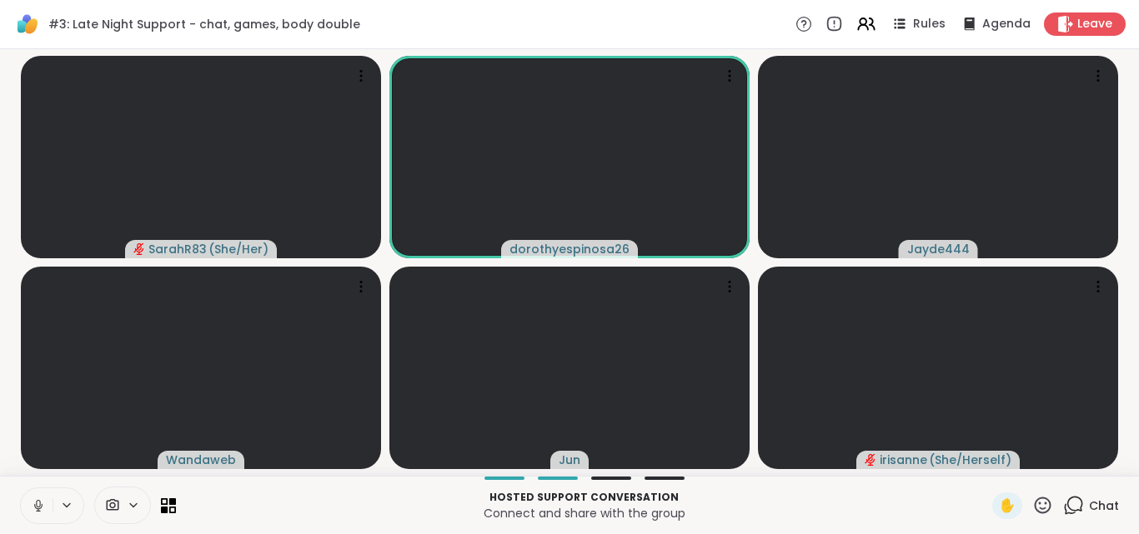
click at [37, 499] on icon at bounding box center [38, 506] width 15 height 15
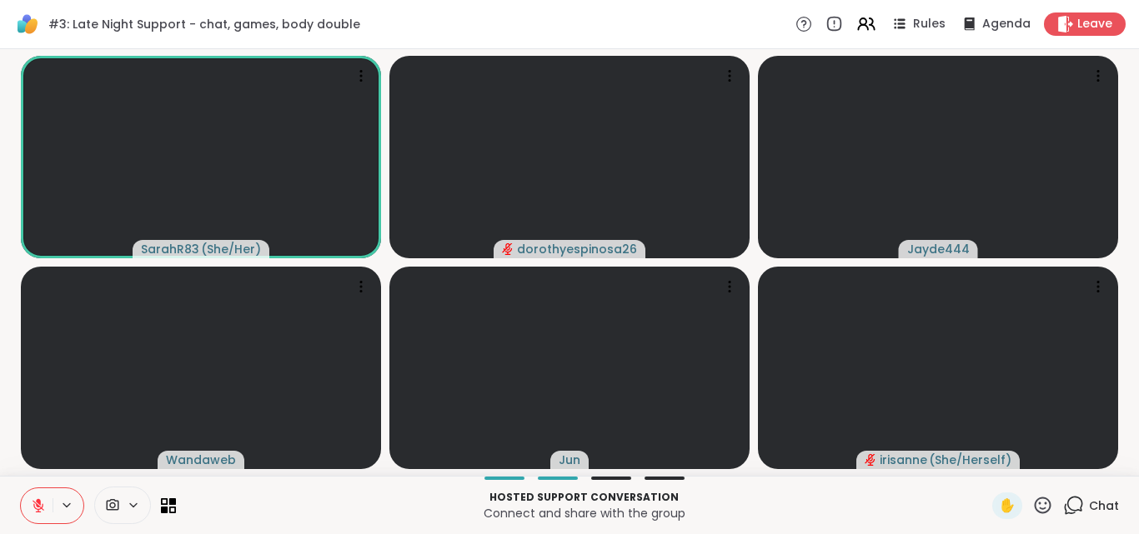
click at [39, 504] on icon at bounding box center [38, 502] width 5 height 7
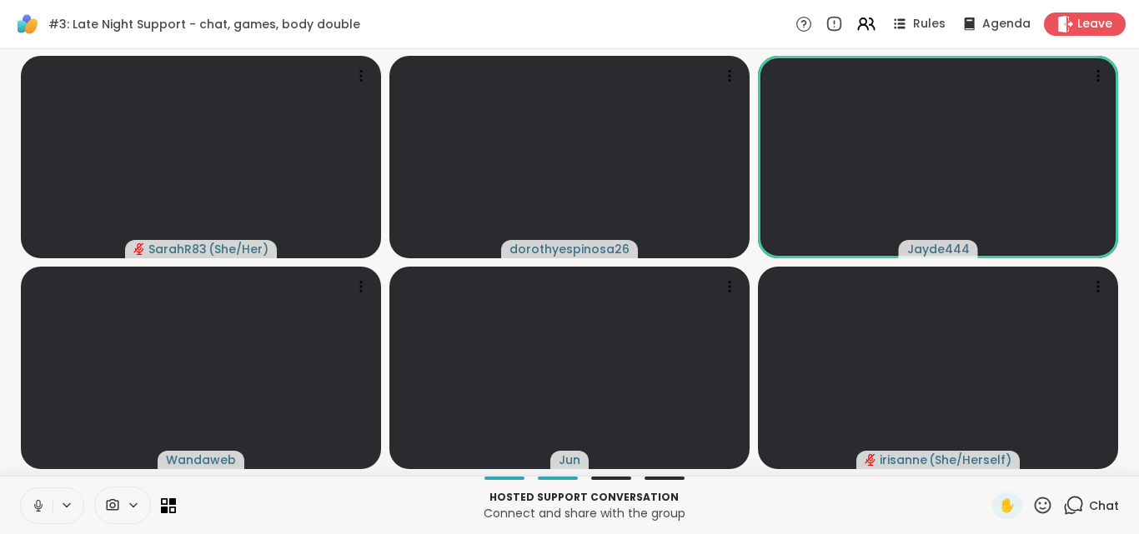
click at [39, 504] on icon at bounding box center [38, 506] width 15 height 15
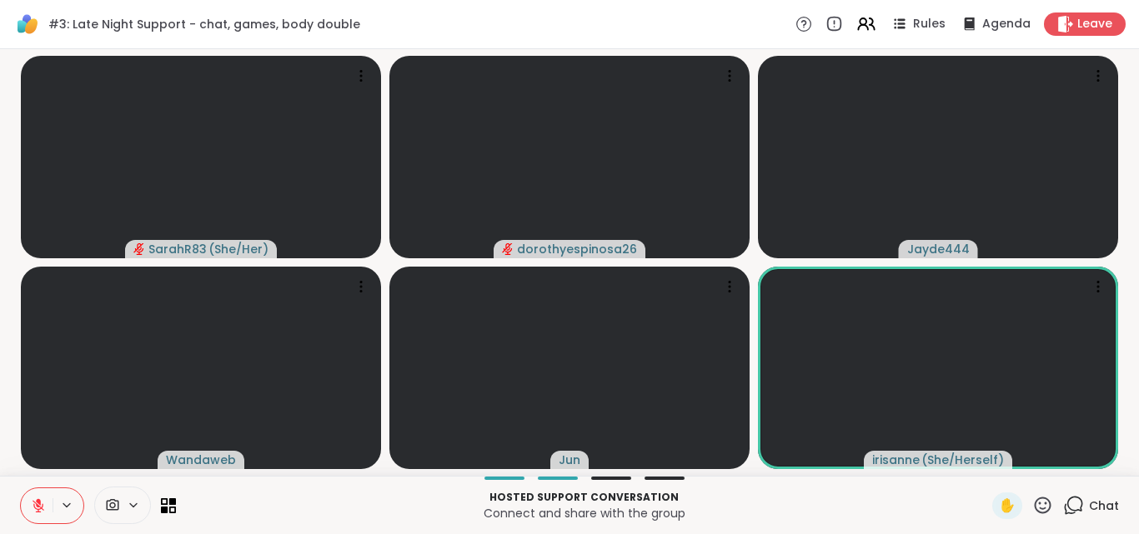
click at [39, 504] on icon at bounding box center [38, 502] width 5 height 7
click at [39, 504] on icon at bounding box center [38, 506] width 5 height 5
click at [39, 504] on icon at bounding box center [38, 502] width 5 height 7
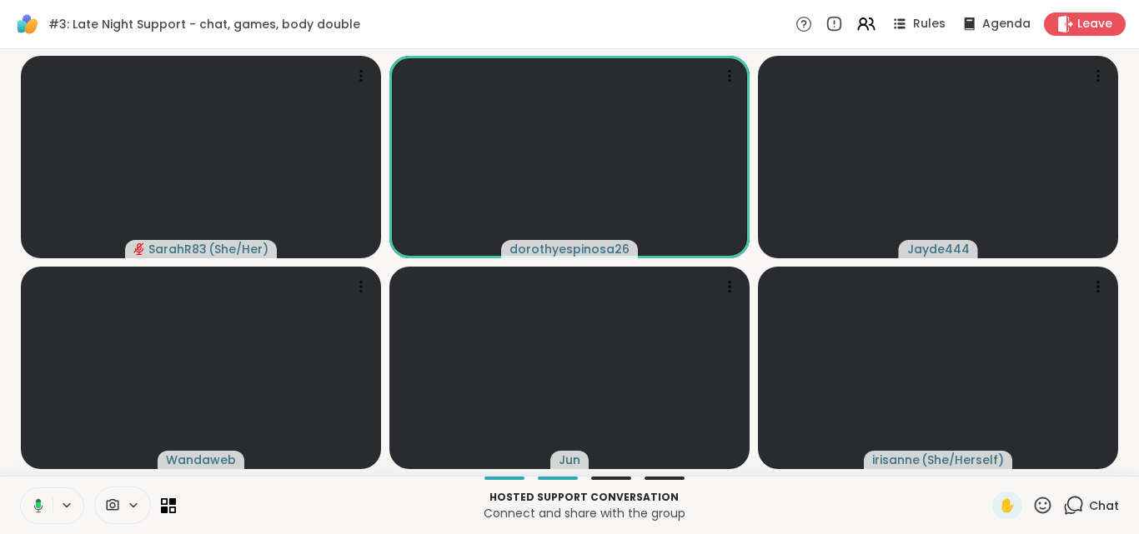
click at [39, 500] on icon at bounding box center [38, 506] width 9 height 14
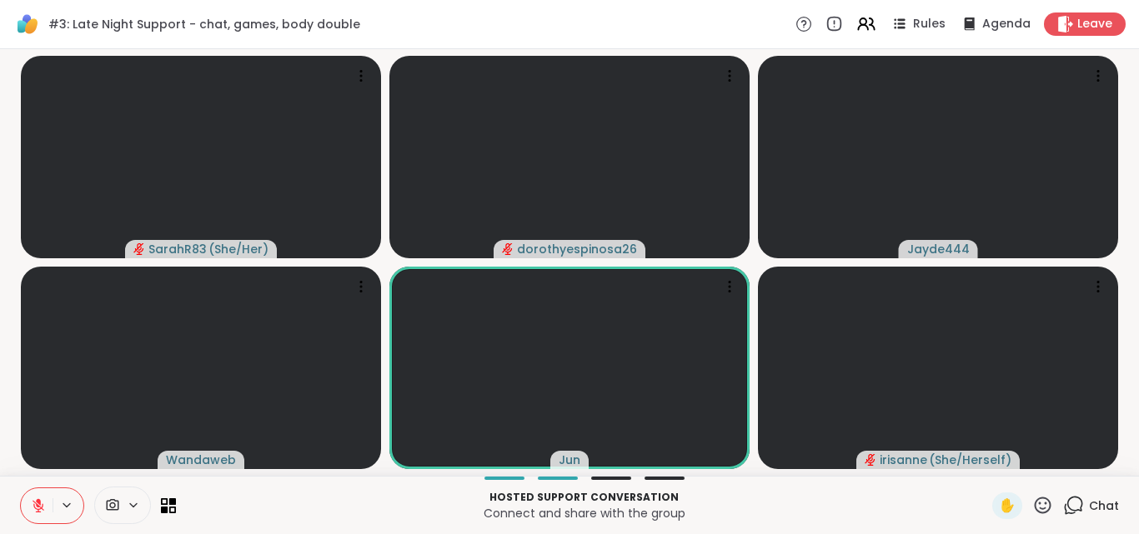
click at [765, 490] on p "Hosted support conversation" at bounding box center [584, 497] width 796 height 15
click at [39, 500] on icon at bounding box center [38, 502] width 5 height 7
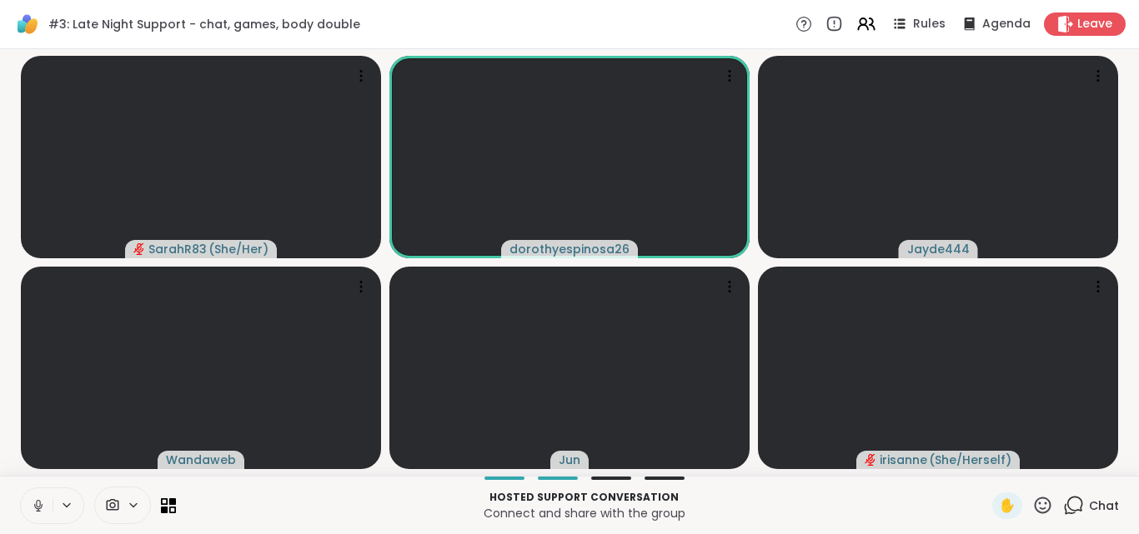
click at [40, 500] on icon at bounding box center [38, 506] width 15 height 15
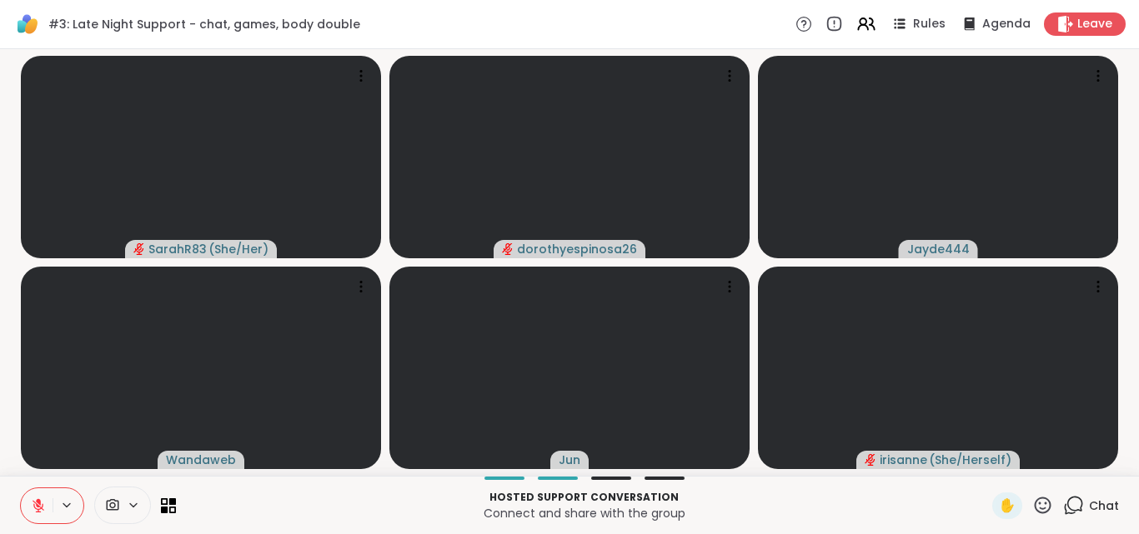
click at [40, 500] on icon at bounding box center [38, 502] width 5 height 7
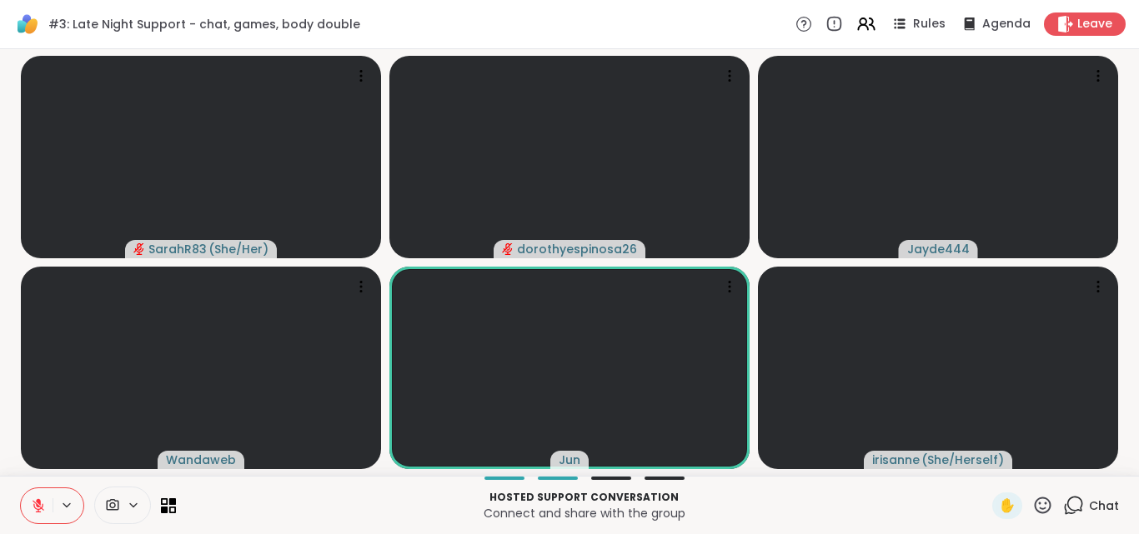
click at [40, 500] on icon at bounding box center [38, 502] width 5 height 7
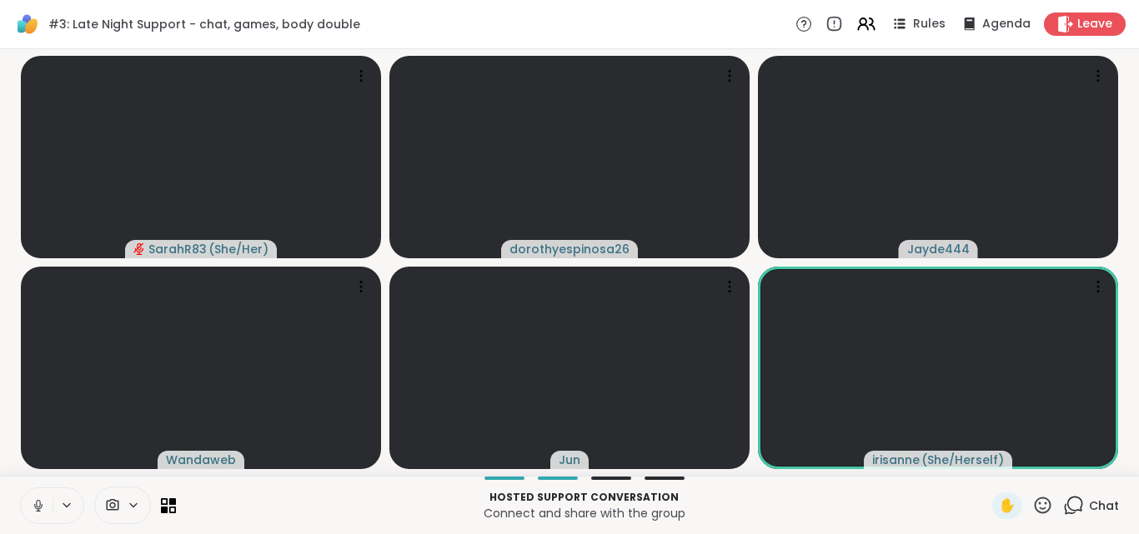
click at [40, 500] on icon at bounding box center [38, 506] width 15 height 15
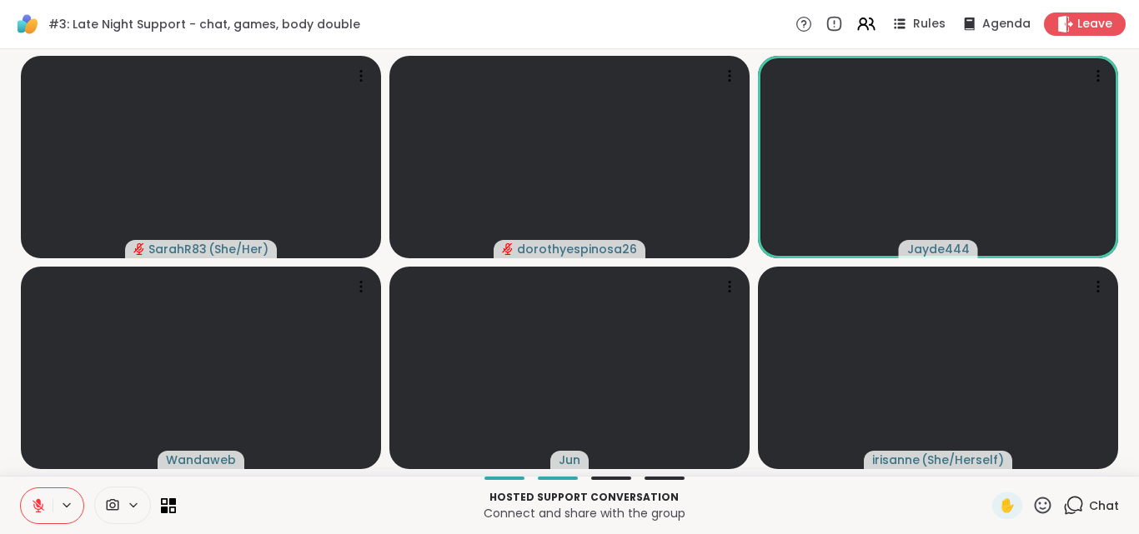
click at [40, 500] on icon at bounding box center [38, 502] width 5 height 7
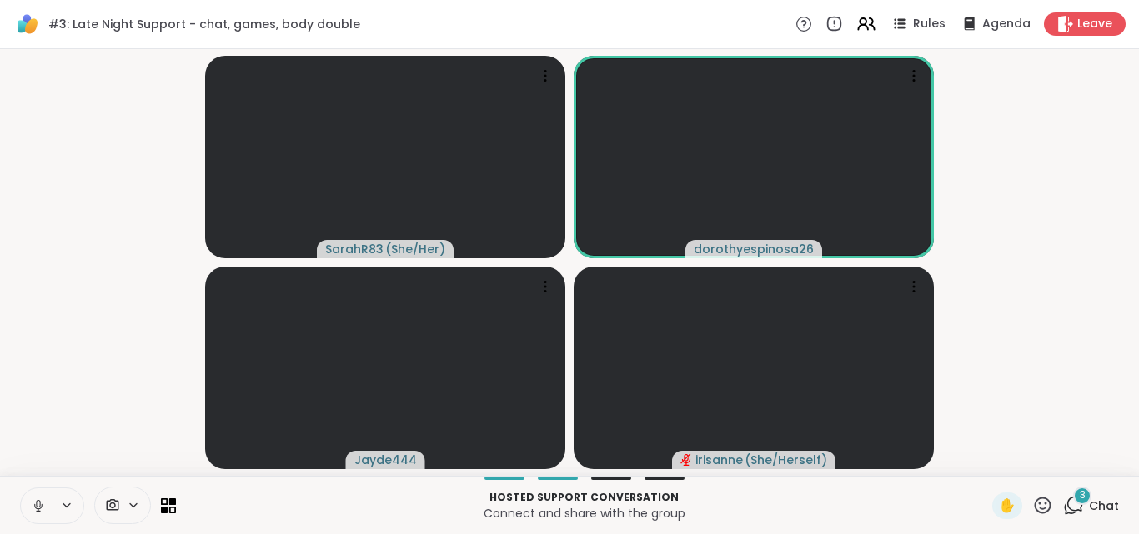
click at [1063, 331] on video-player-container "SarahR83 ( She/Her ) dorothyespinosa26 Jayde444 irisanne ( She/Herself )" at bounding box center [569, 263] width 1119 height 414
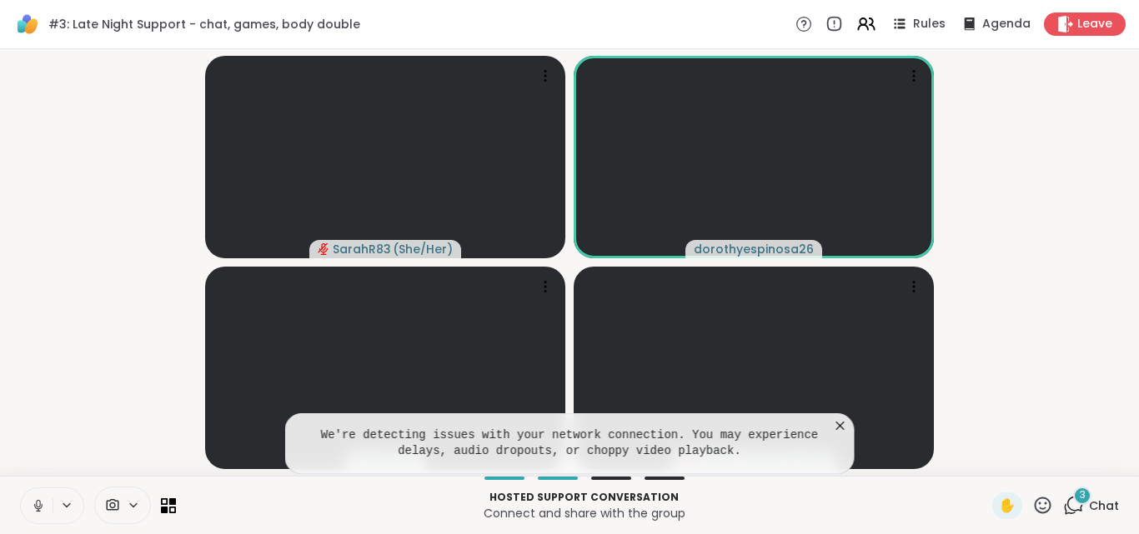
click at [840, 419] on icon at bounding box center [840, 426] width 17 height 17
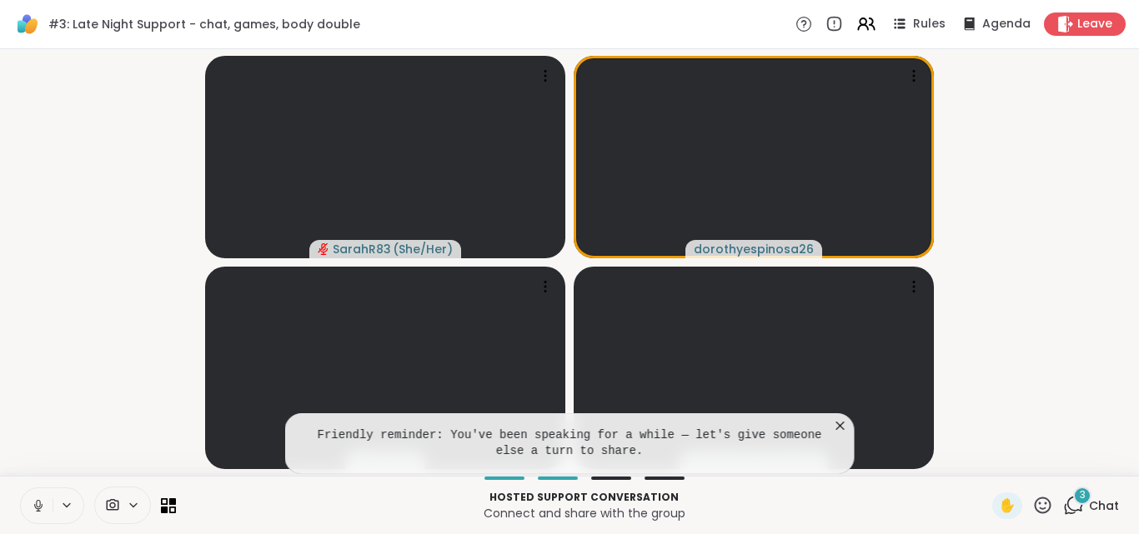
click at [844, 425] on icon at bounding box center [840, 426] width 17 height 17
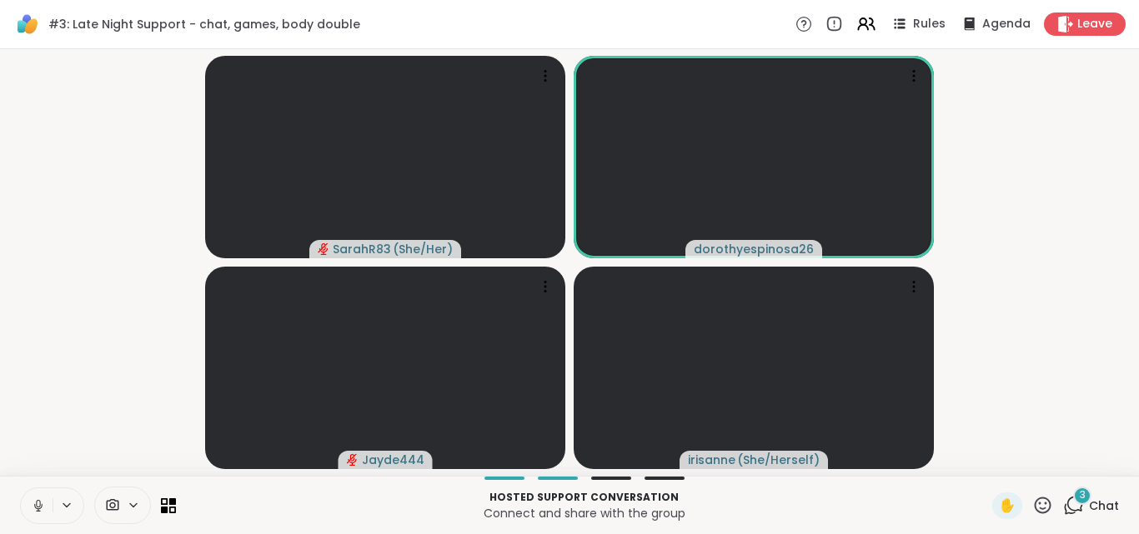
click at [38, 503] on icon at bounding box center [38, 506] width 15 height 15
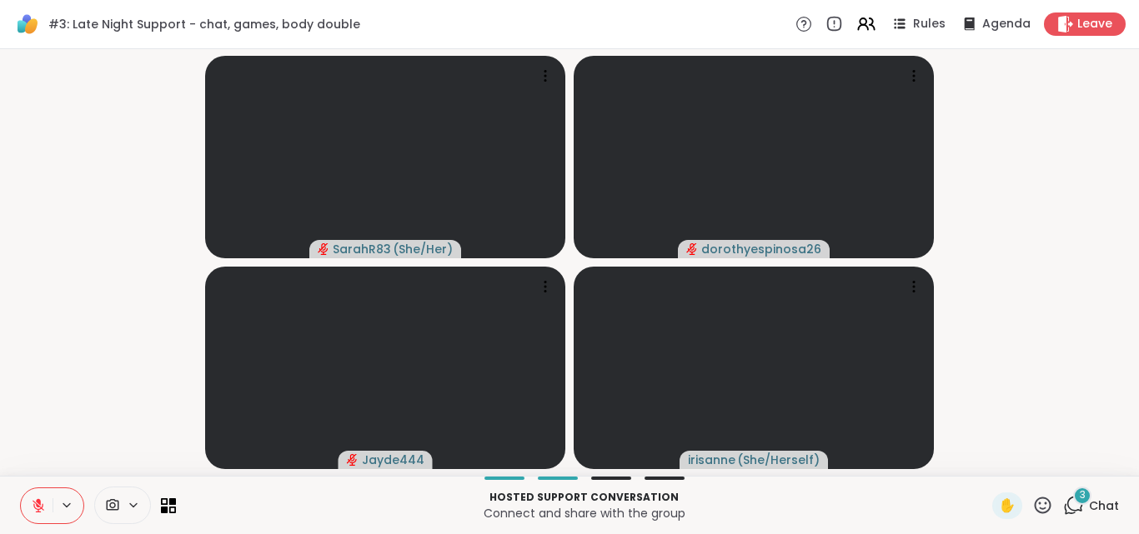
click at [38, 503] on icon at bounding box center [38, 502] width 5 height 7
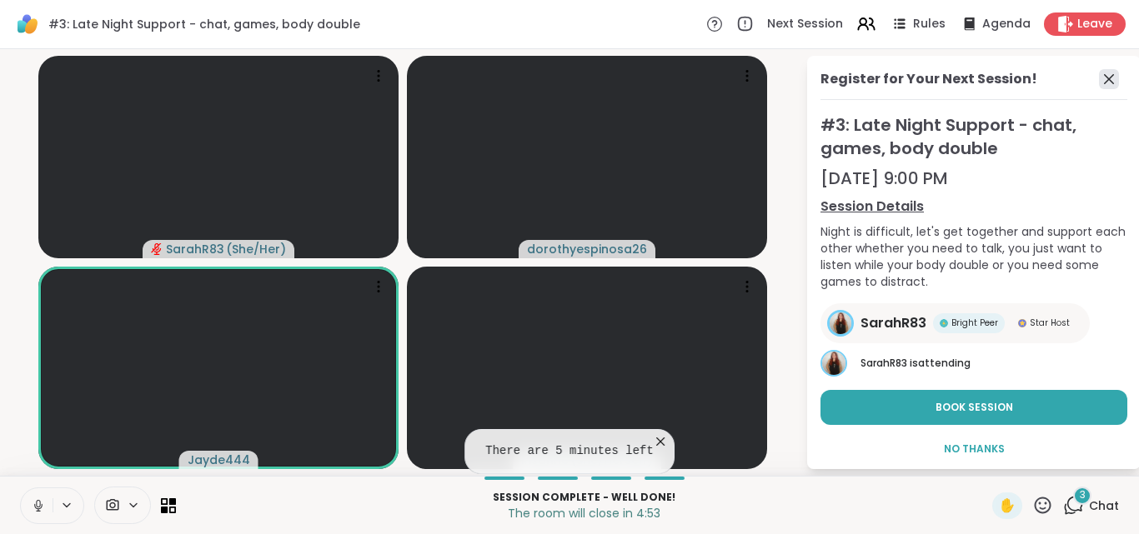
click at [1100, 80] on icon at bounding box center [1109, 79] width 20 height 20
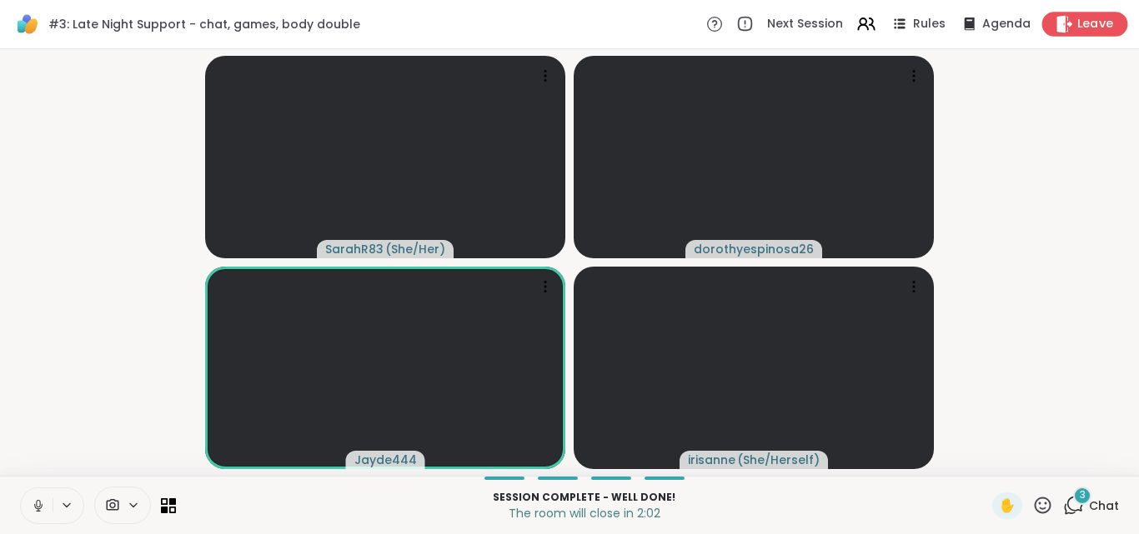
click at [1086, 29] on span "Leave" at bounding box center [1095, 25] width 37 height 18
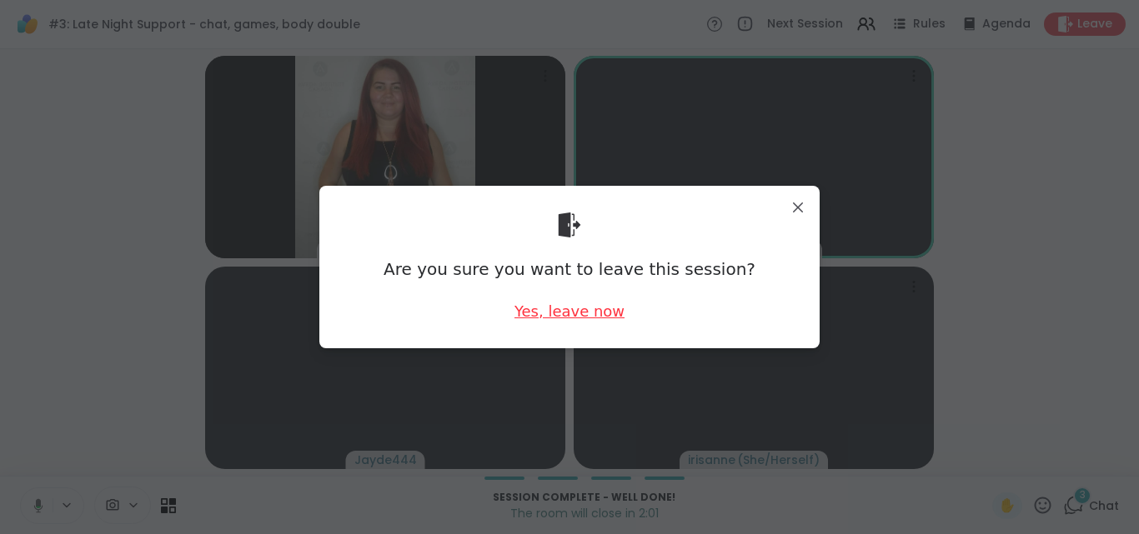
click at [574, 309] on div "Yes, leave now" at bounding box center [569, 311] width 110 height 21
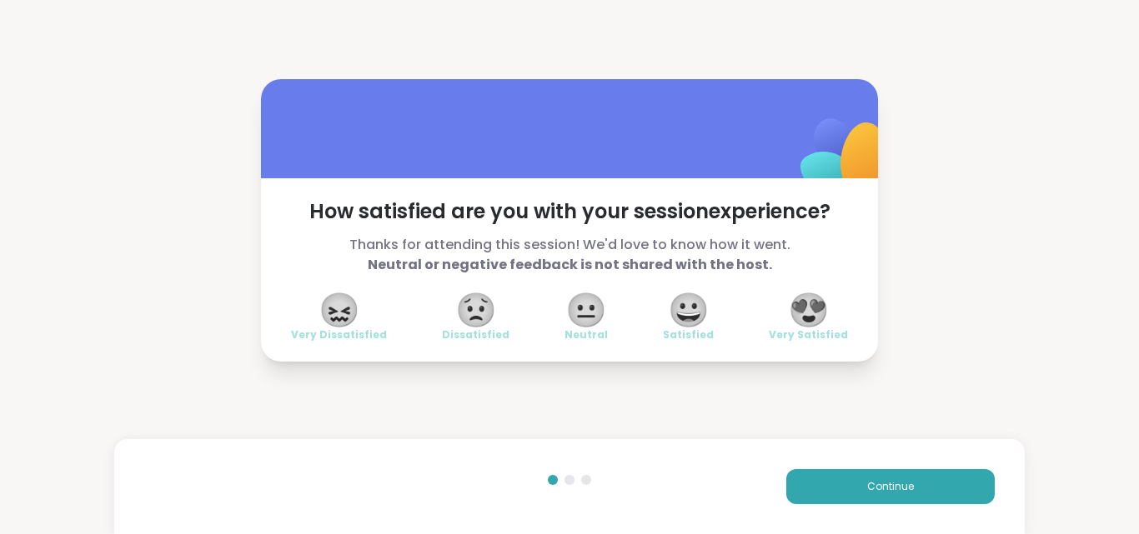
click at [815, 308] on span "😍" at bounding box center [809, 310] width 42 height 30
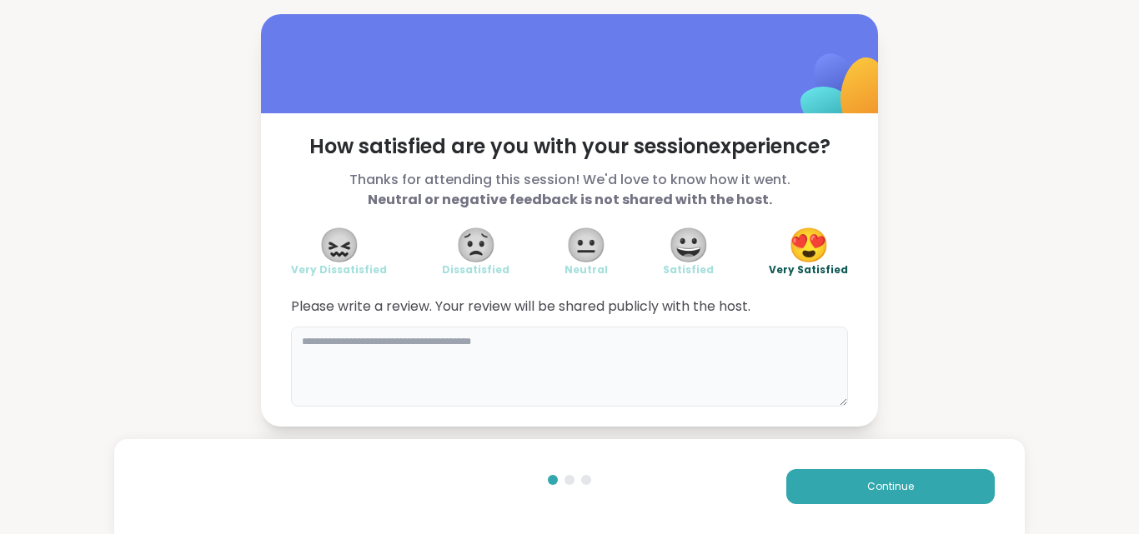
click at [434, 356] on textarea at bounding box center [569, 367] width 557 height 80
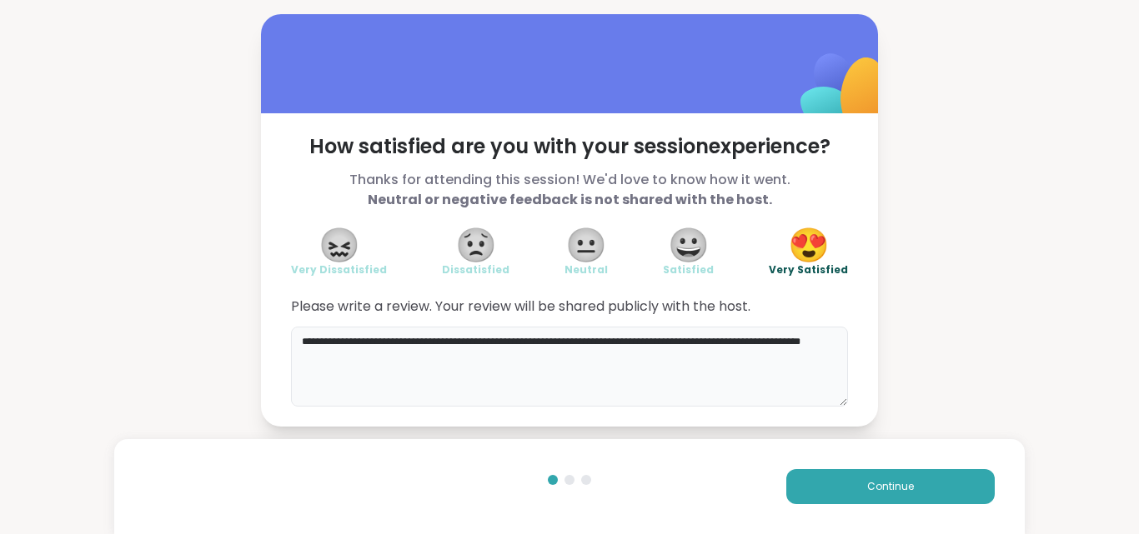
click at [337, 360] on textarea "**********" at bounding box center [569, 367] width 557 height 80
click at [320, 360] on textarea "**********" at bounding box center [569, 367] width 557 height 80
click at [311, 356] on textarea "**********" at bounding box center [569, 367] width 557 height 80
click at [375, 357] on textarea "**********" at bounding box center [569, 367] width 557 height 80
type textarea "**********"
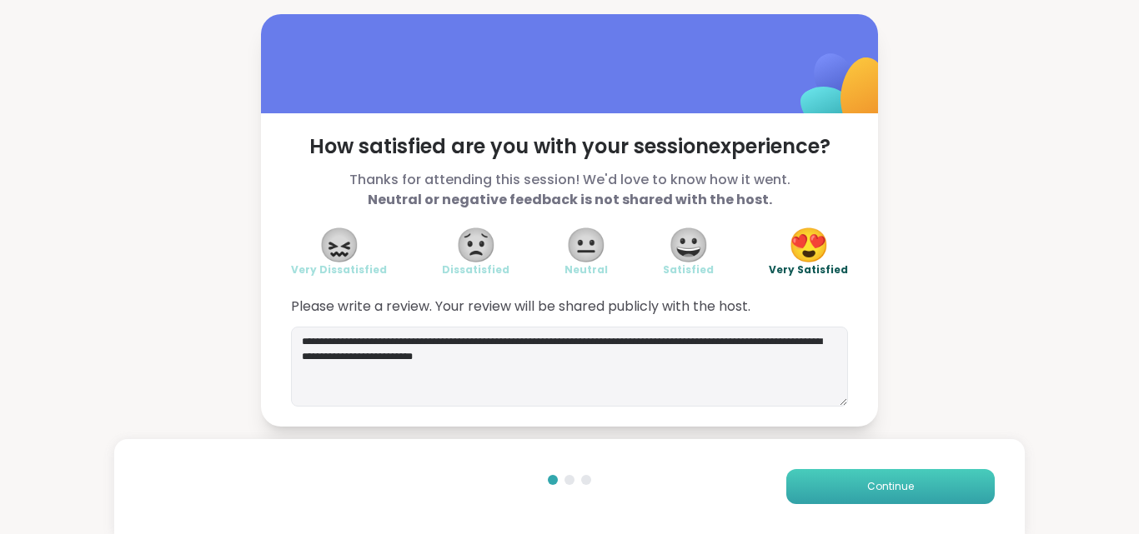
click at [884, 479] on button "Continue" at bounding box center [890, 486] width 208 height 35
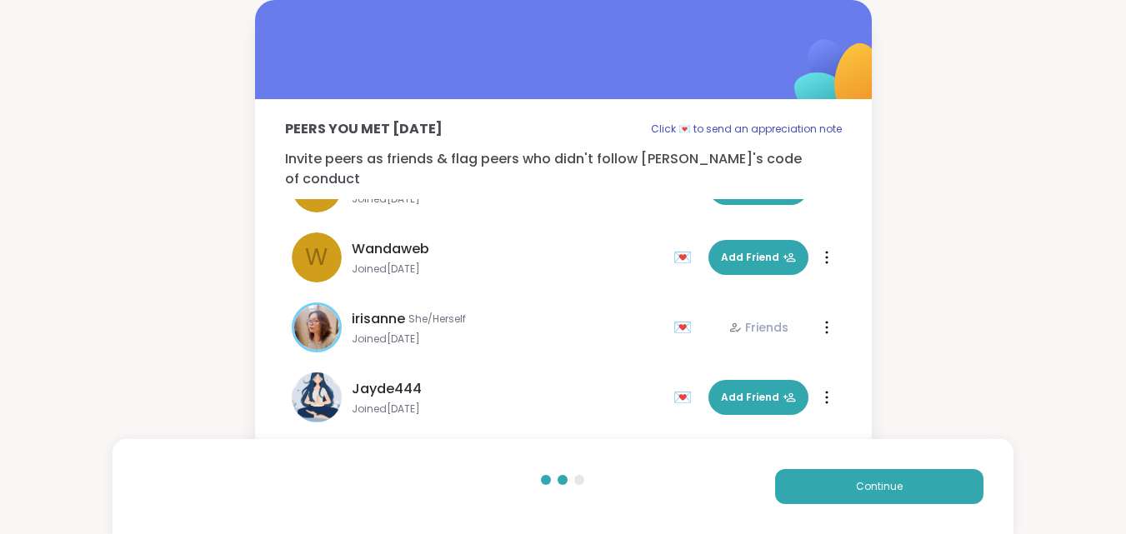
scroll to position [50, 0]
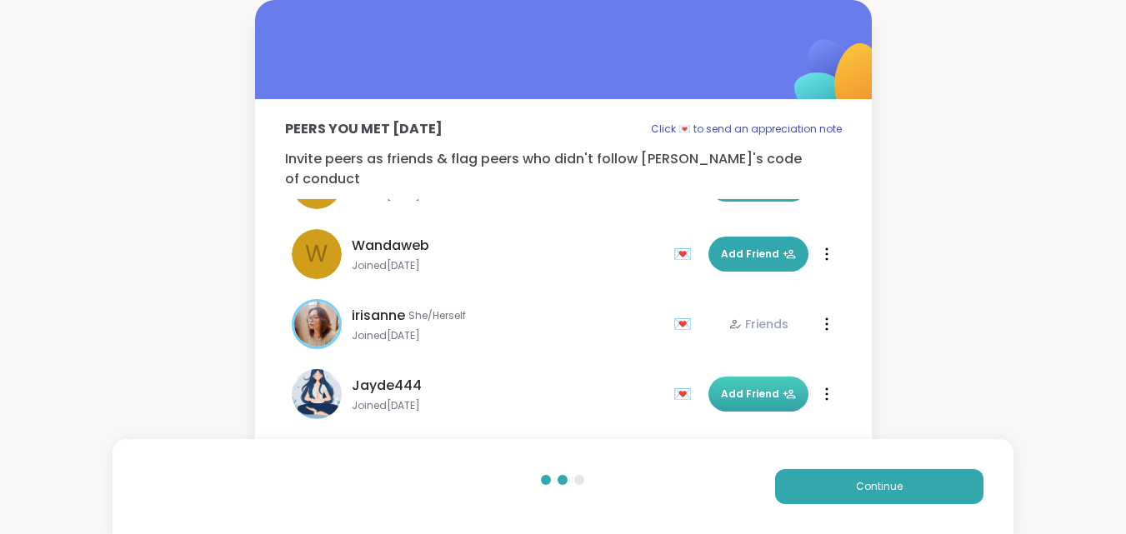
click at [724, 387] on span "Add Friend" at bounding box center [758, 394] width 75 height 15
click at [895, 489] on span "Continue" at bounding box center [879, 486] width 47 height 15
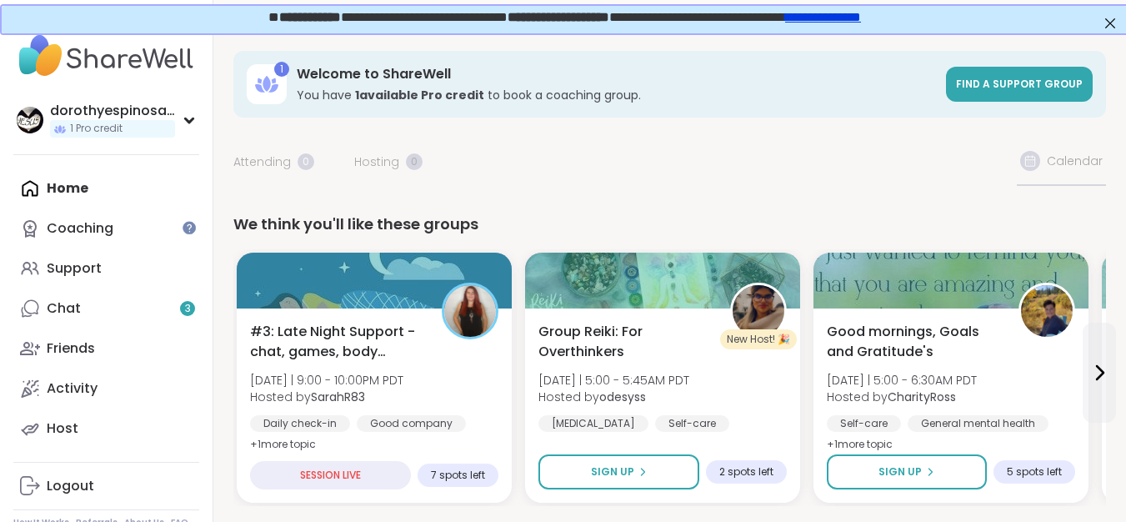
click at [105, 184] on div "Home Coaching Support Chat 3 Friends Activity Host" at bounding box center [106, 308] width 186 height 280
click at [68, 185] on div "Home Coaching Support Chat 3 Friends Activity Host" at bounding box center [106, 308] width 186 height 280
click at [87, 272] on div "Support" at bounding box center [74, 268] width 55 height 18
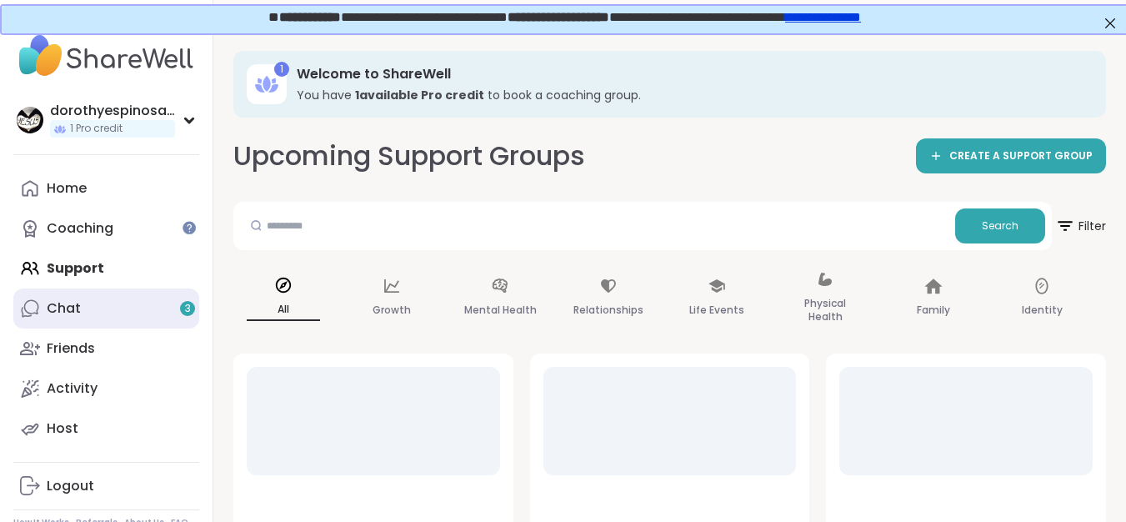
click at [72, 304] on div "Chat 3" at bounding box center [64, 308] width 34 height 18
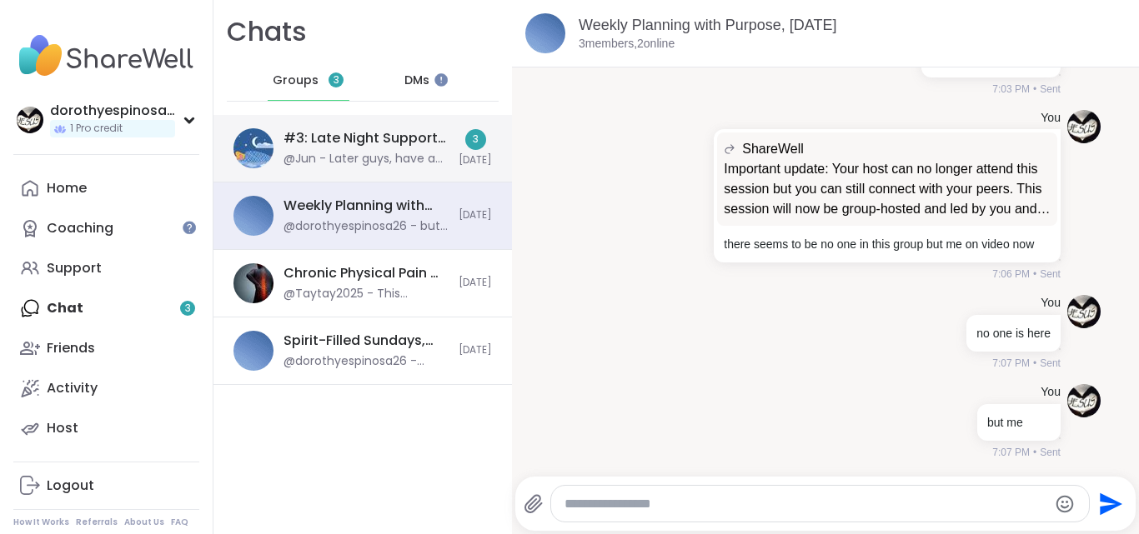
click at [426, 143] on div "#3: Late Night Support - chat, games, body double, [DATE]" at bounding box center [365, 138] width 165 height 18
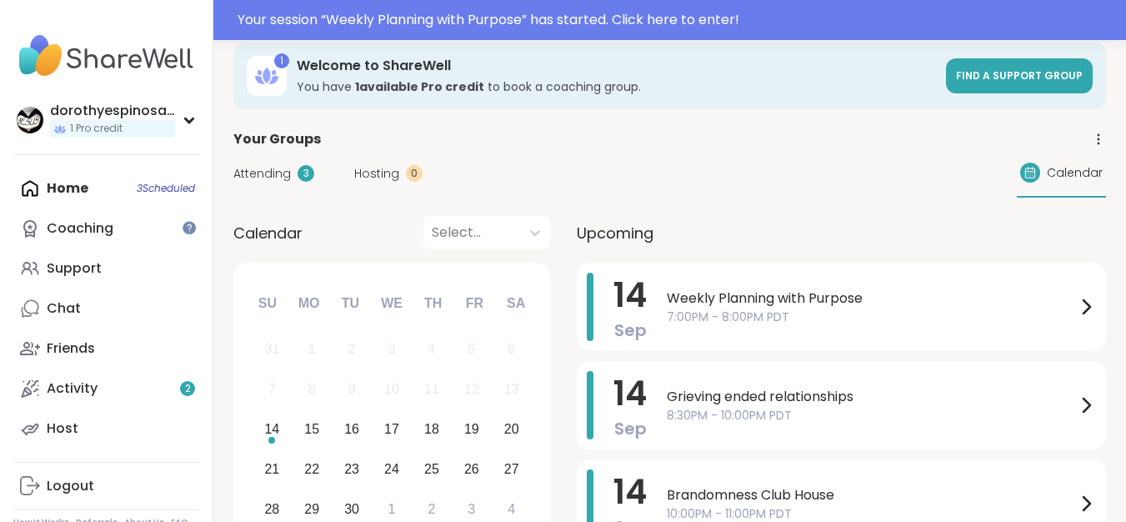
click at [268, 168] on span "Attending" at bounding box center [262, 174] width 58 height 18
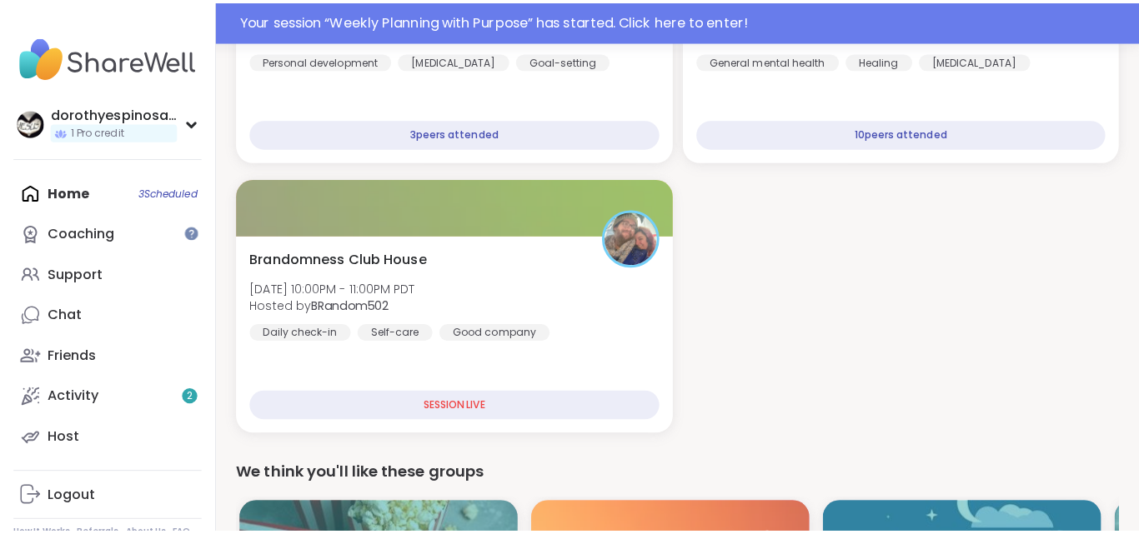
scroll to position [344, 0]
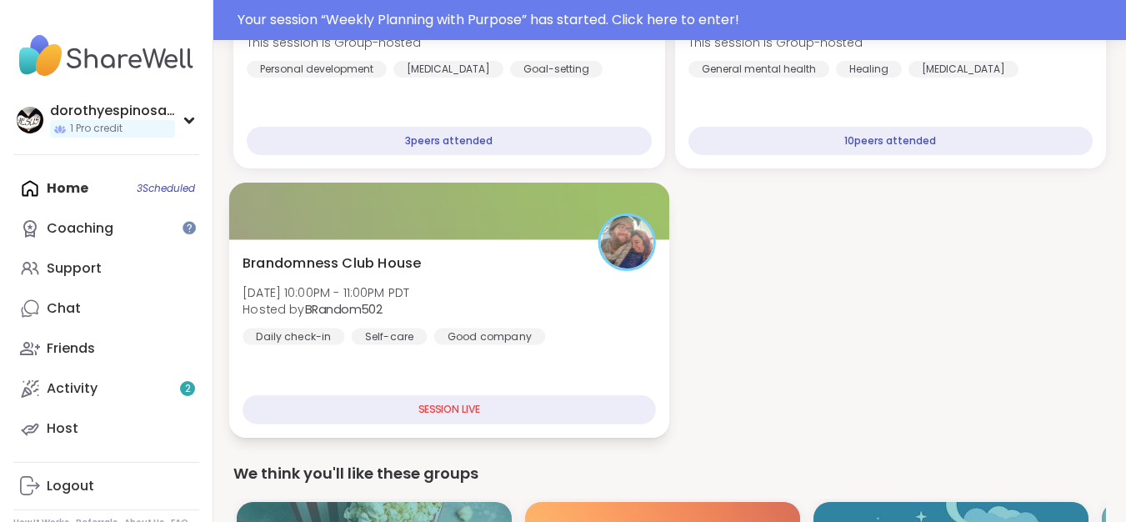
click at [537, 313] on div "Brandomness Club House Sun, Sep 14 | 10:00PM - 11:00PM PDT Hosted by BRandom502…" at bounding box center [449, 299] width 413 height 92
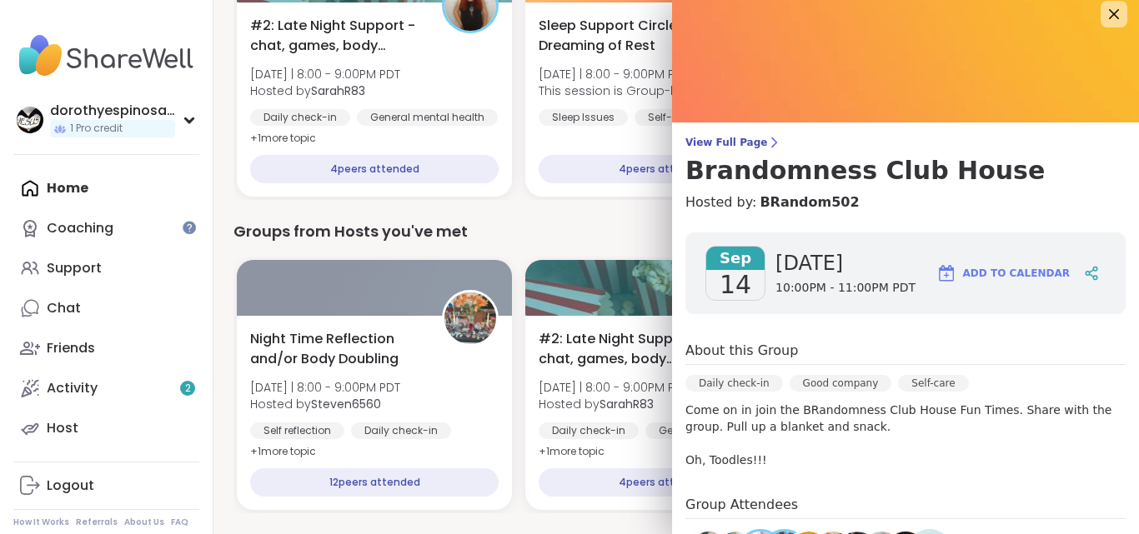
scroll to position [0, 0]
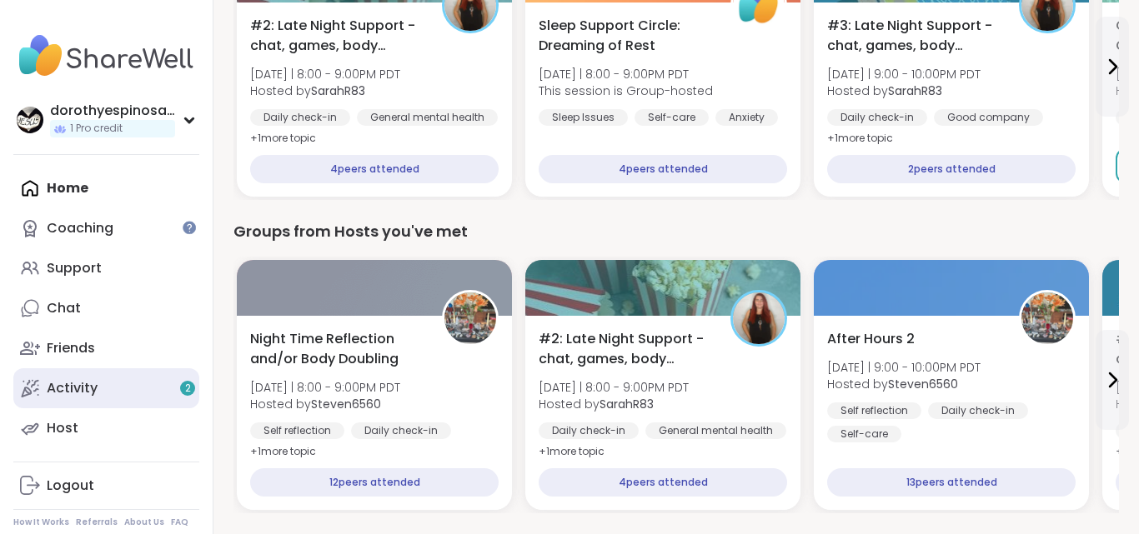
click at [64, 380] on div "Activity 2" at bounding box center [72, 388] width 51 height 18
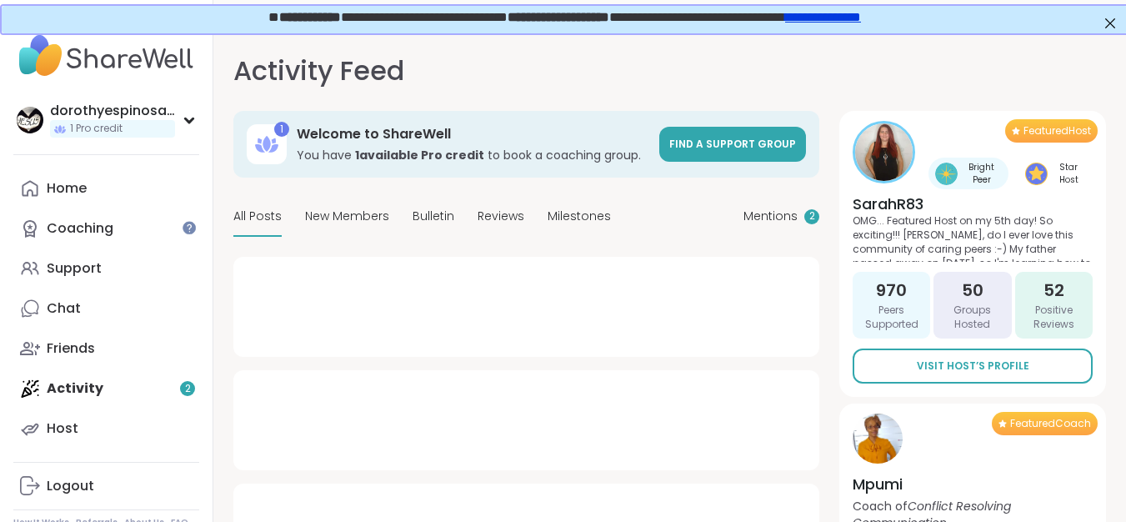
type textarea "*"
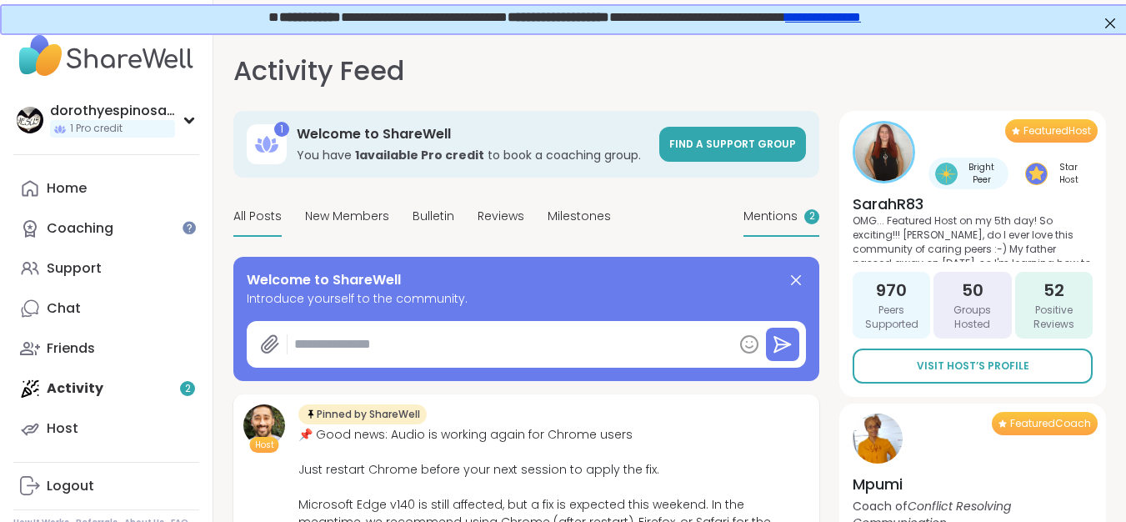
click at [787, 217] on span "Mentions" at bounding box center [771, 217] width 54 height 18
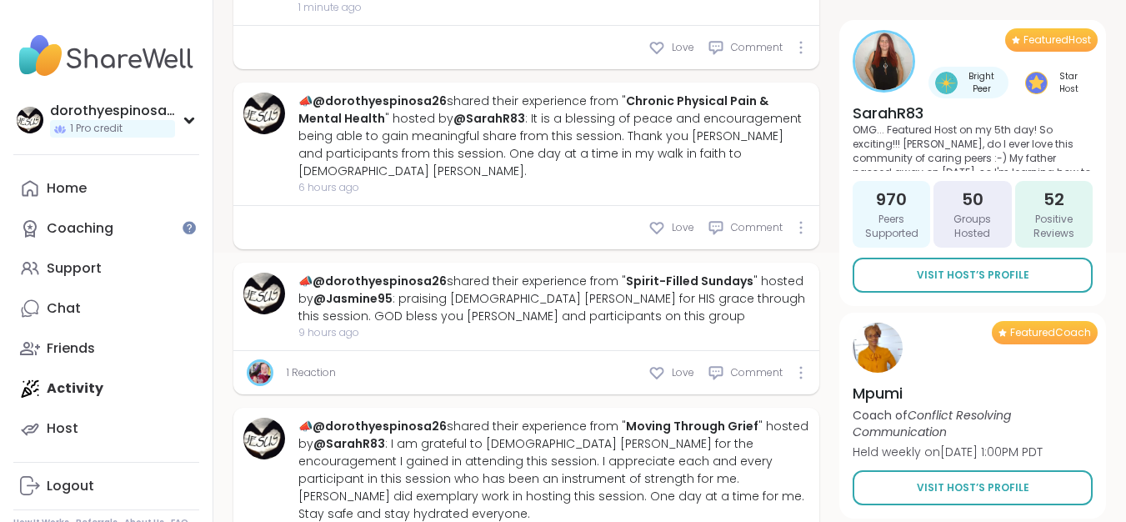
scroll to position [344, 0]
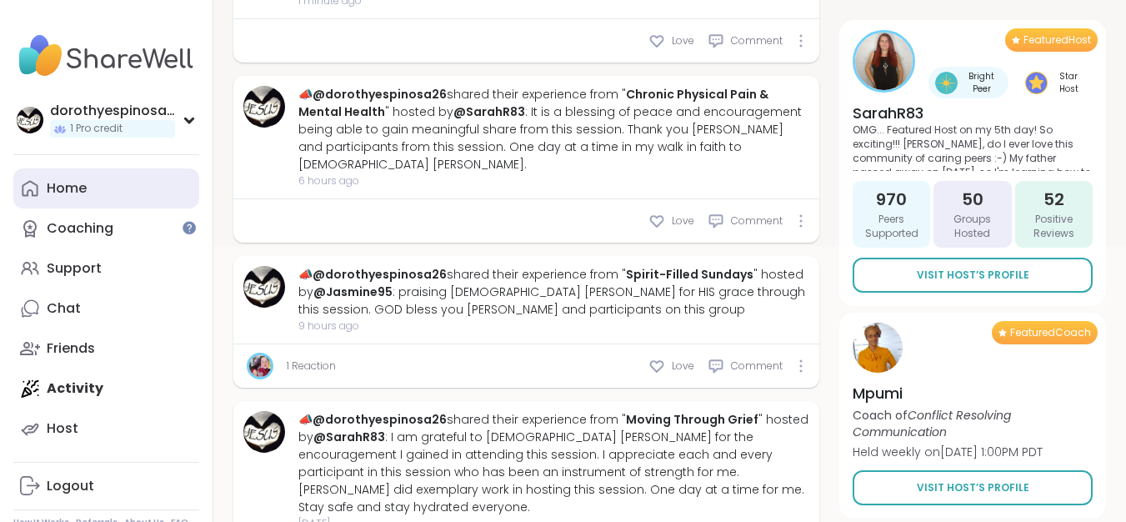
click at [104, 194] on link "Home" at bounding box center [106, 188] width 186 height 40
